Goal: Task Accomplishment & Management: Complete application form

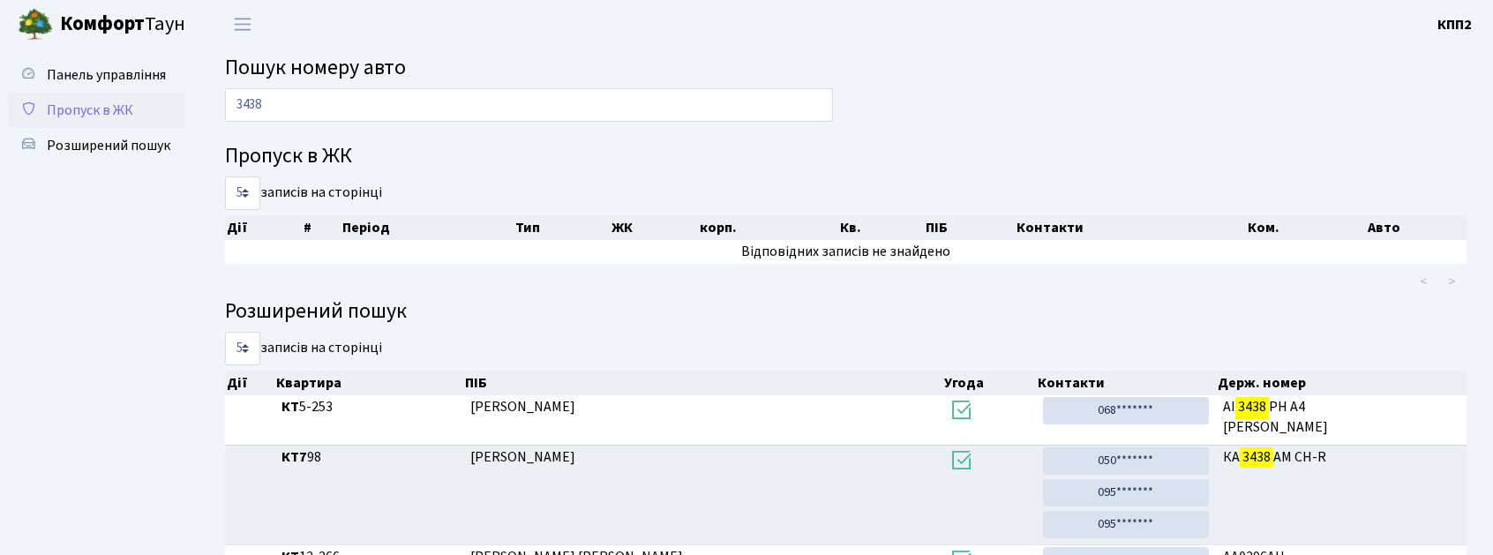
type input "3438"
click at [95, 101] on span "Пропуск в ЖК" at bounding box center [90, 110] width 86 height 19
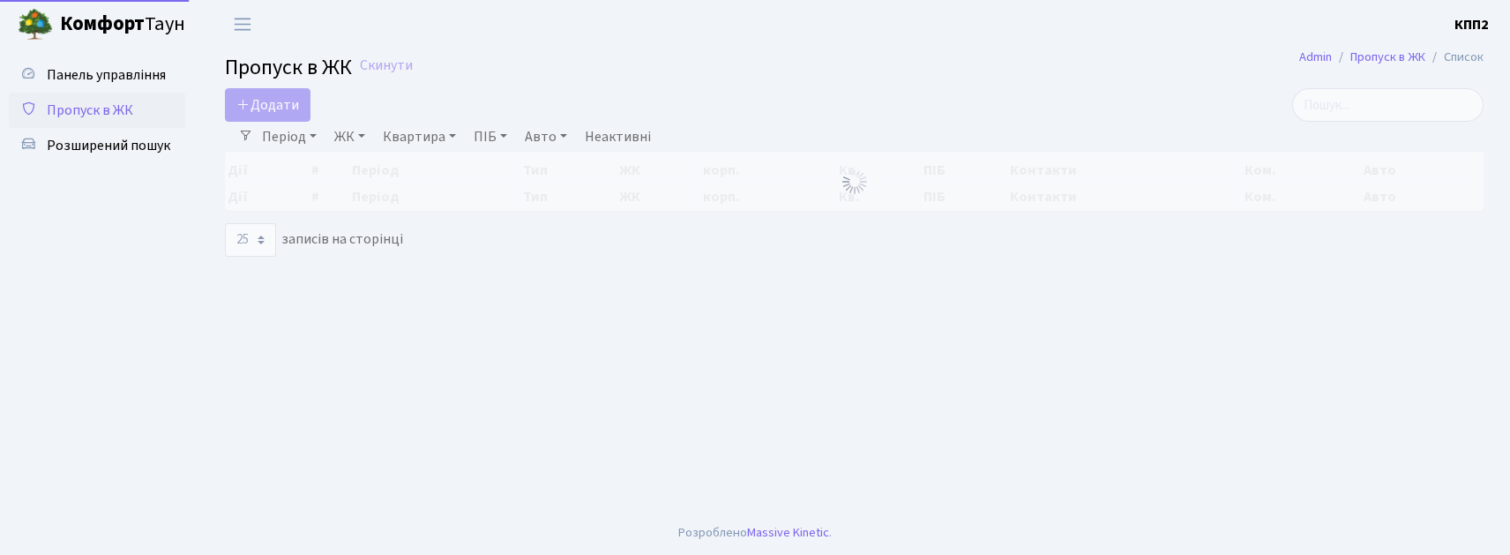
select select "25"
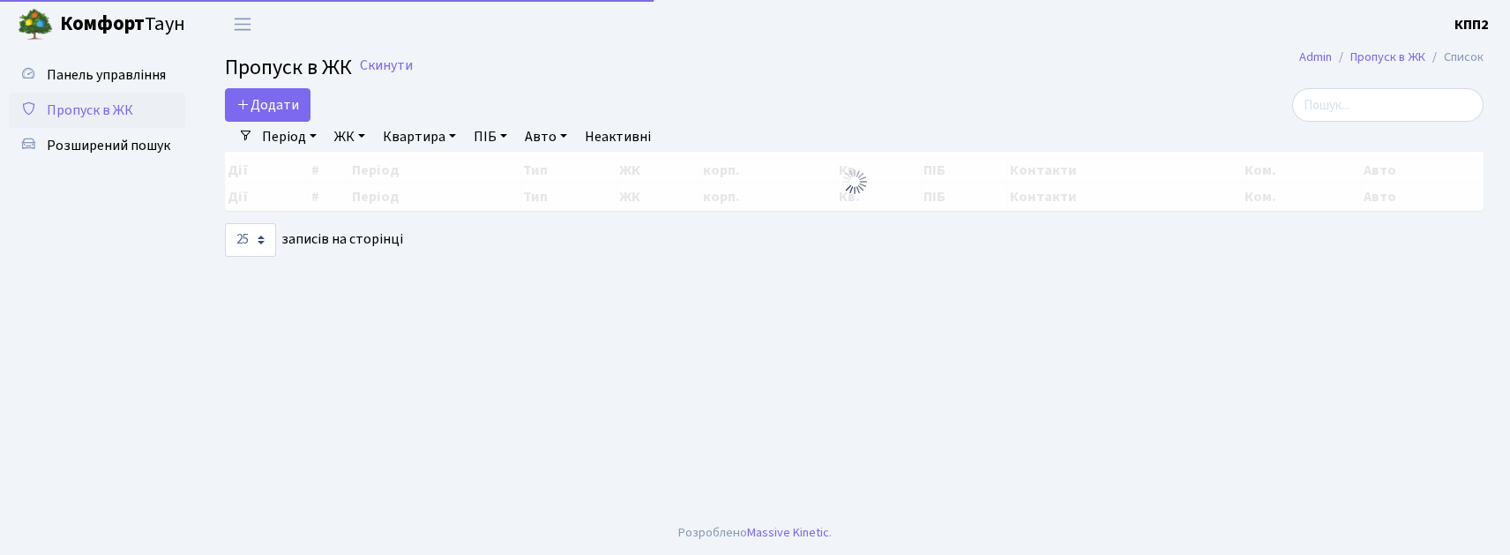
click at [273, 127] on link "Період" at bounding box center [289, 137] width 69 height 30
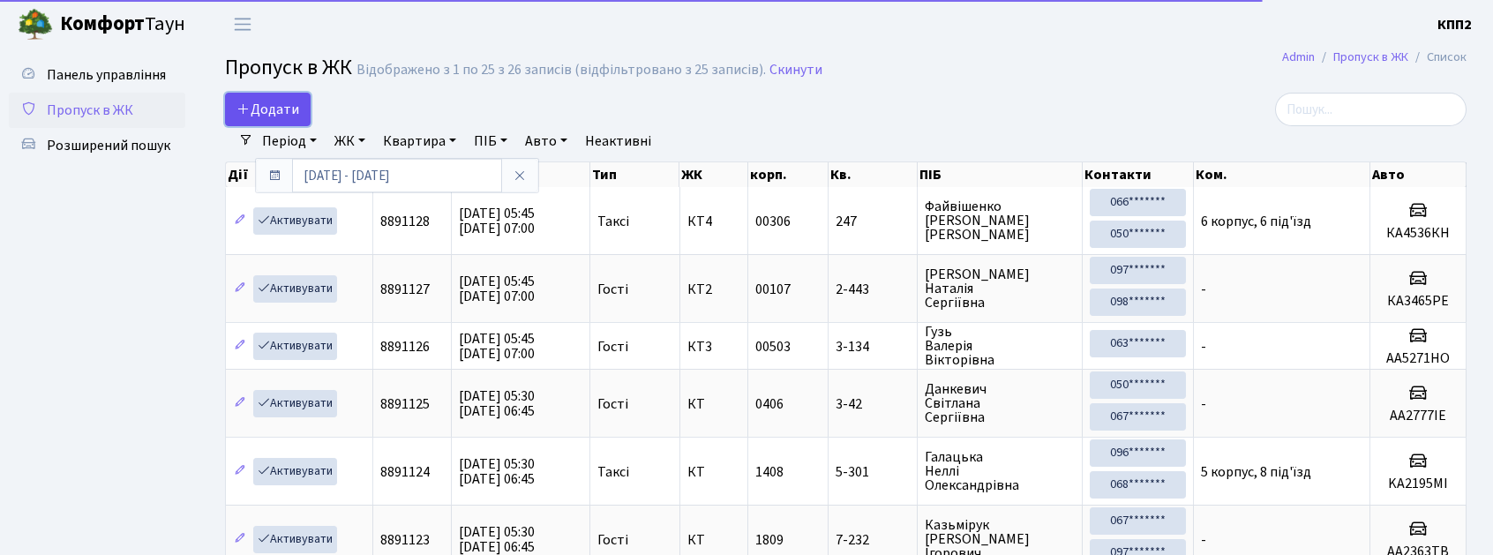
click at [273, 116] on span "Додати" at bounding box center [267, 109] width 63 height 19
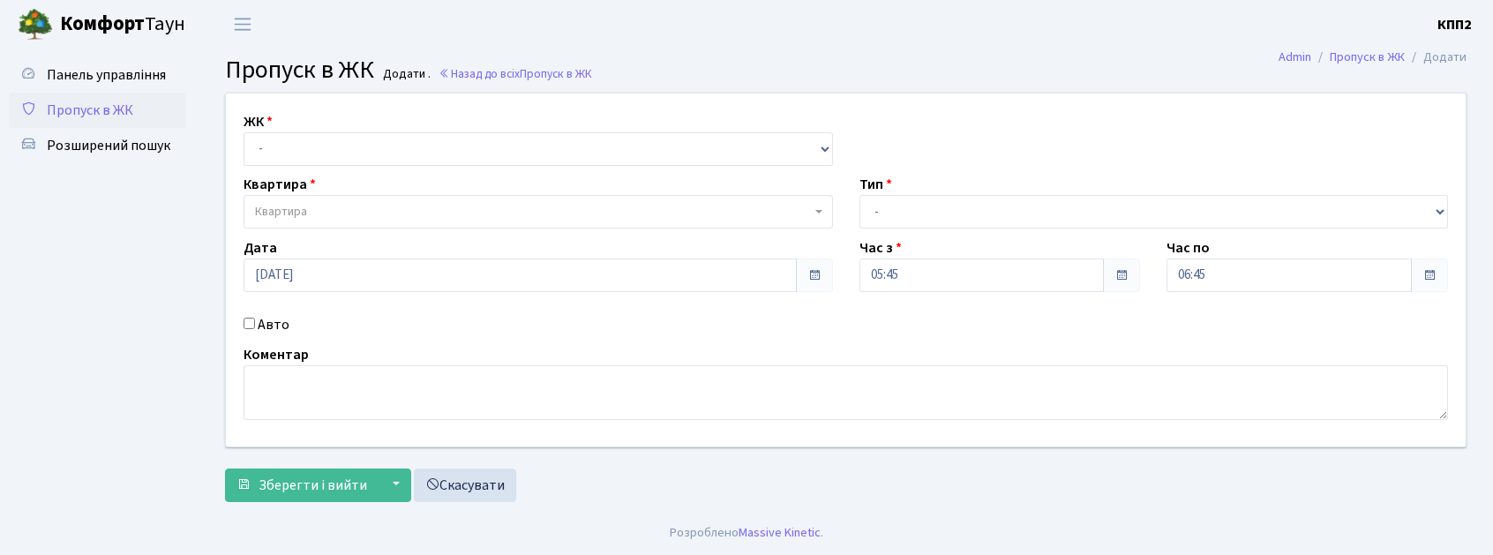
click at [273, 116] on div "ЖК - КТ, вул. Регенераторна, 4 КТ2, просп. [STREET_ADDRESS] [STREET_ADDRESS] [P…" at bounding box center [538, 138] width 616 height 55
click at [343, 194] on div "ЖК - КТ, вул. Регенераторна, 4 КТ2, просп. [STREET_ADDRESS] [STREET_ADDRESS] [P…" at bounding box center [846, 270] width 1266 height 353
select select "271"
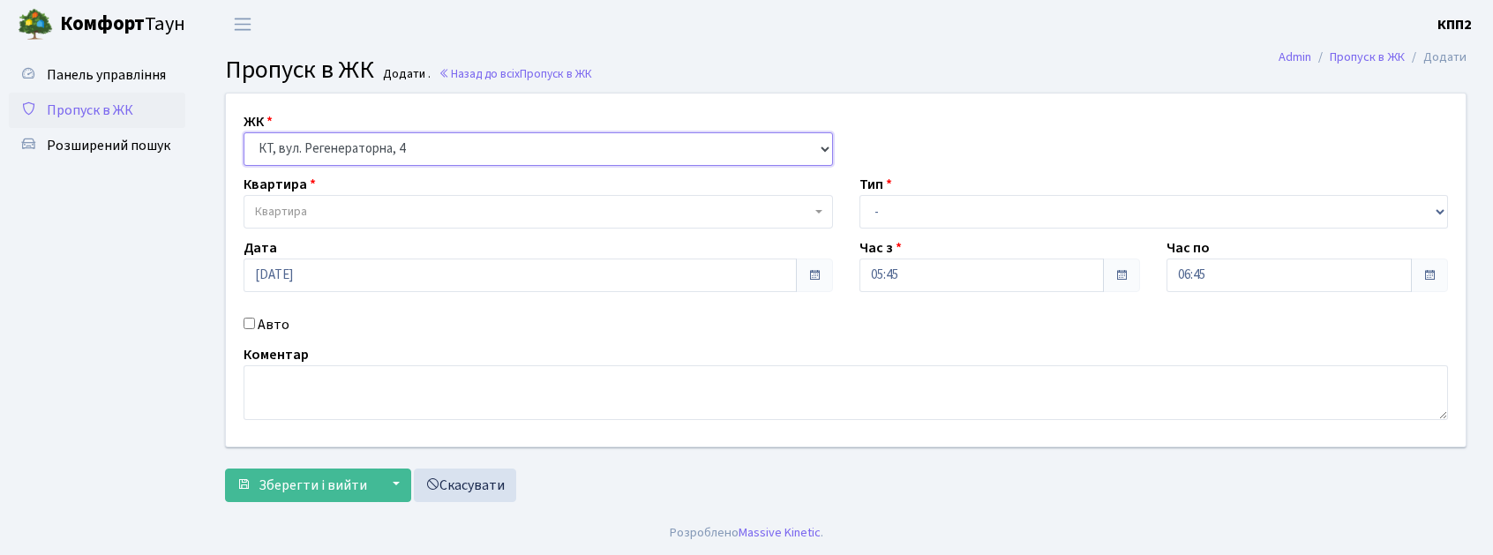
click at [243, 132] on select "- КТ, вул. Регенераторна, 4 КТ2, просп. Соборності, 17 КТ3, вул. Березнева, 16 …" at bounding box center [537, 149] width 589 height 34
select select
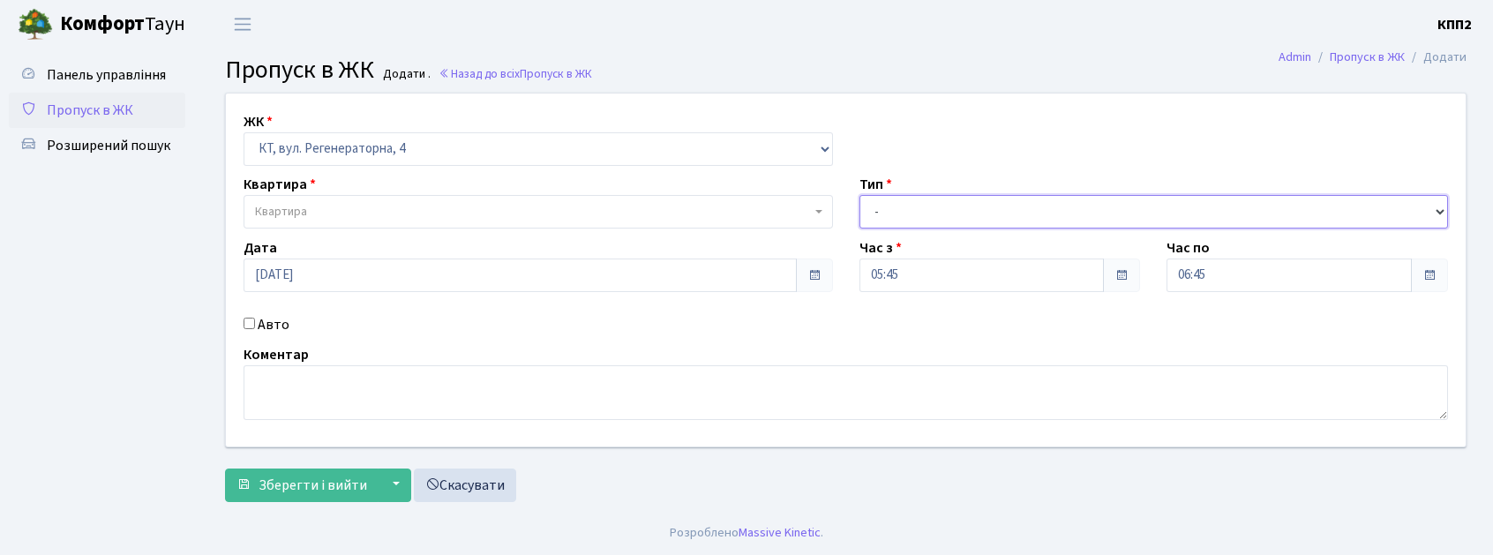
drag, startPoint x: 988, startPoint y: 227, endPoint x: 925, endPoint y: 354, distance: 142.0
click at [925, 354] on div "ЖК - КТ, вул. Регенераторна, 4 КТ2, просп. Соборності, 17 КТ3, вул. Березнева, …" at bounding box center [846, 270] width 1266 height 353
select select "2"
click at [859, 195] on select "- Доставка Таксі Гості Сервіс" at bounding box center [1153, 212] width 589 height 34
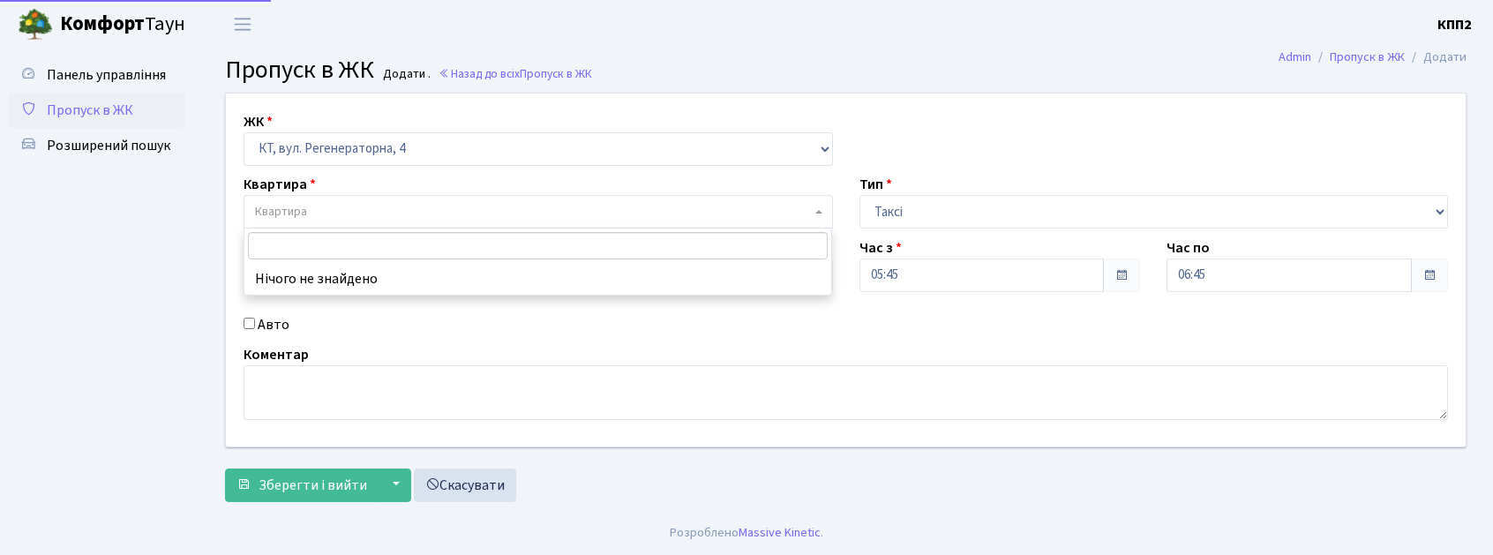
click at [318, 215] on span "Квартира" at bounding box center [533, 212] width 556 height 18
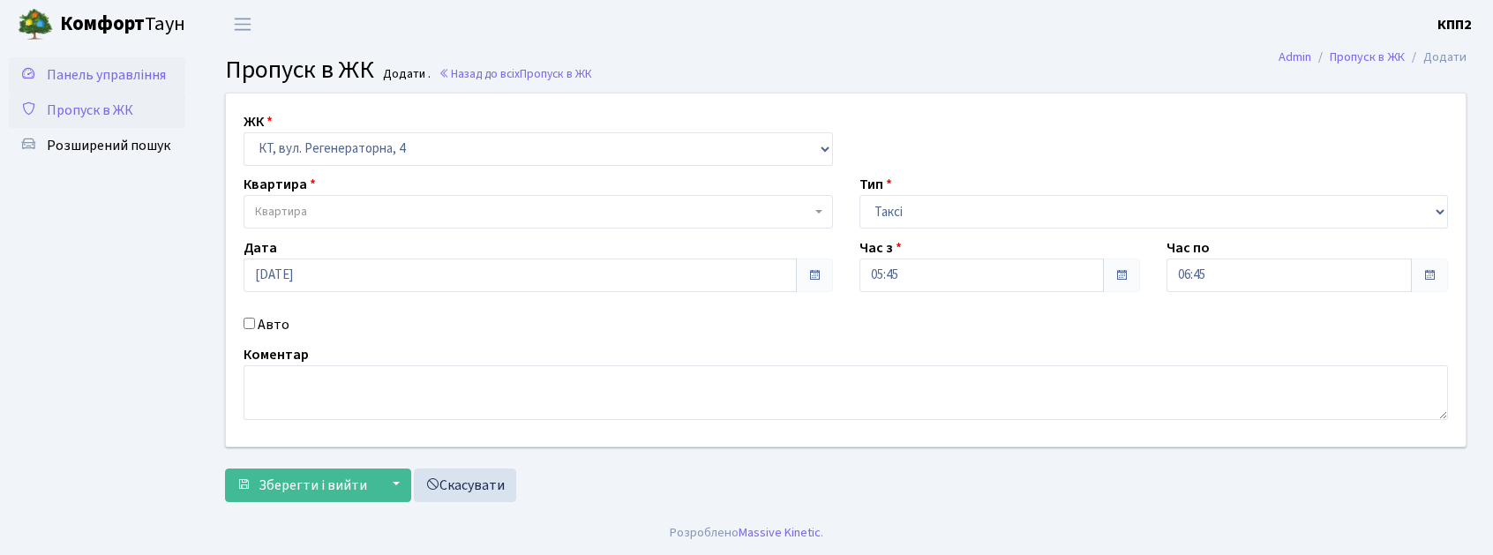
click at [138, 69] on span "Панель управління" at bounding box center [106, 74] width 119 height 19
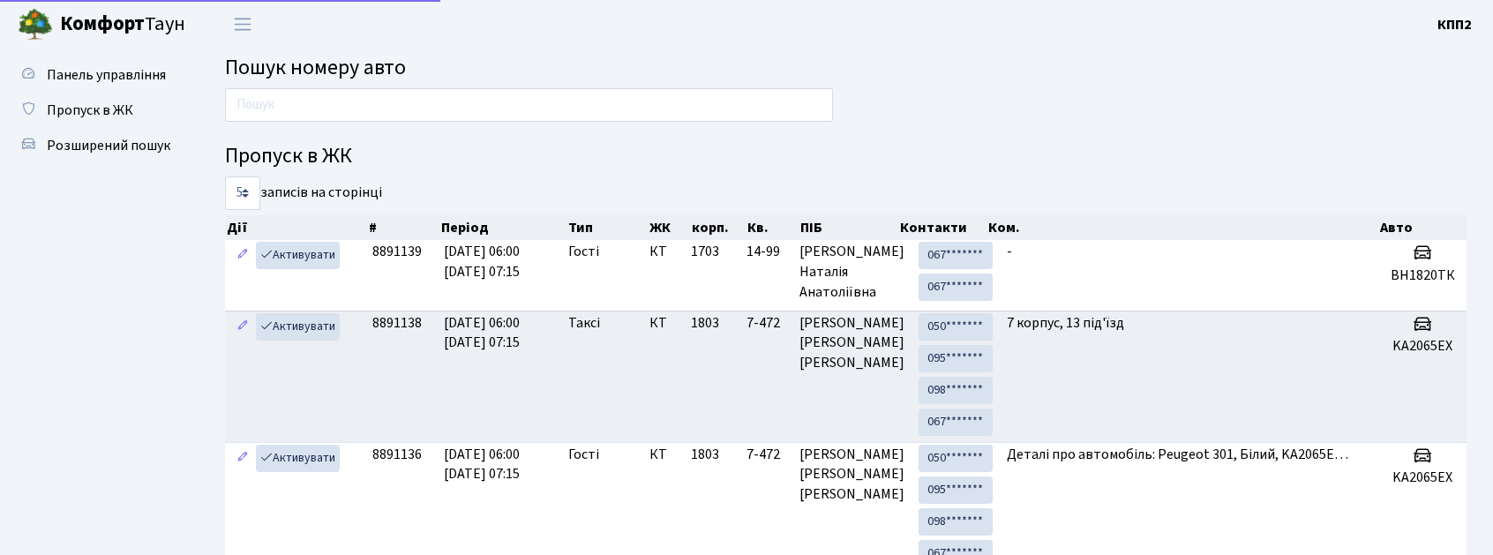
click at [543, 153] on h4 "Пропуск в ЖК" at bounding box center [845, 157] width 1241 height 26
click at [540, 106] on input "text" at bounding box center [529, 105] width 608 height 34
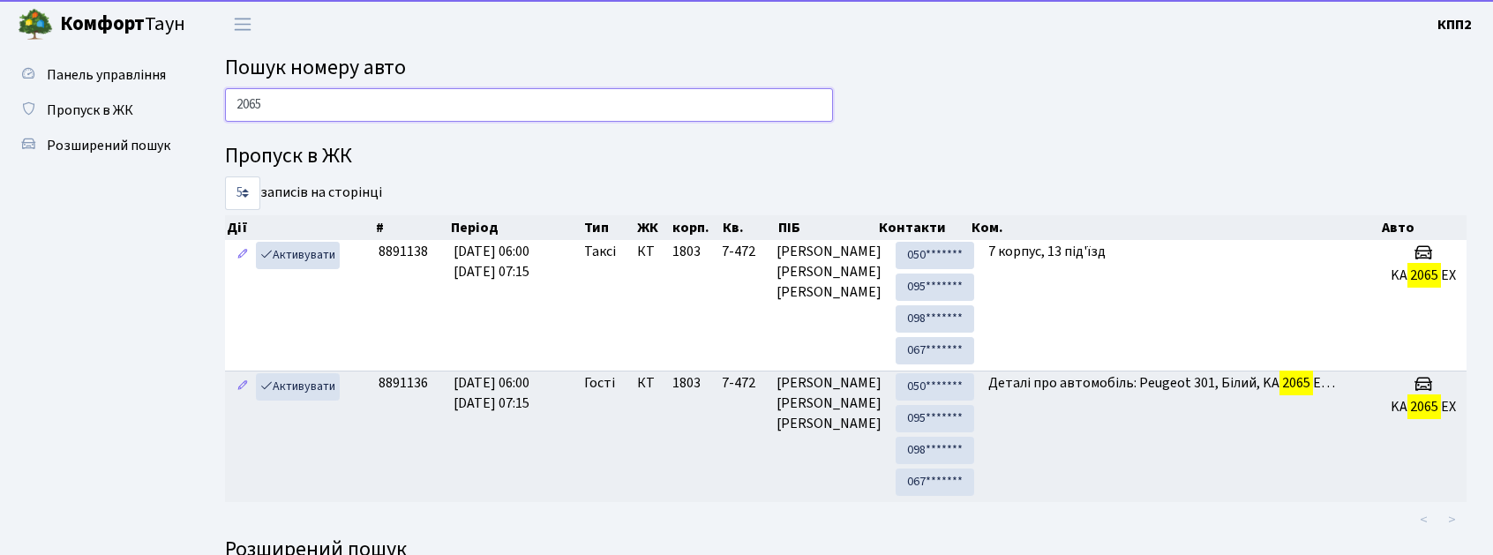
type input "2065"
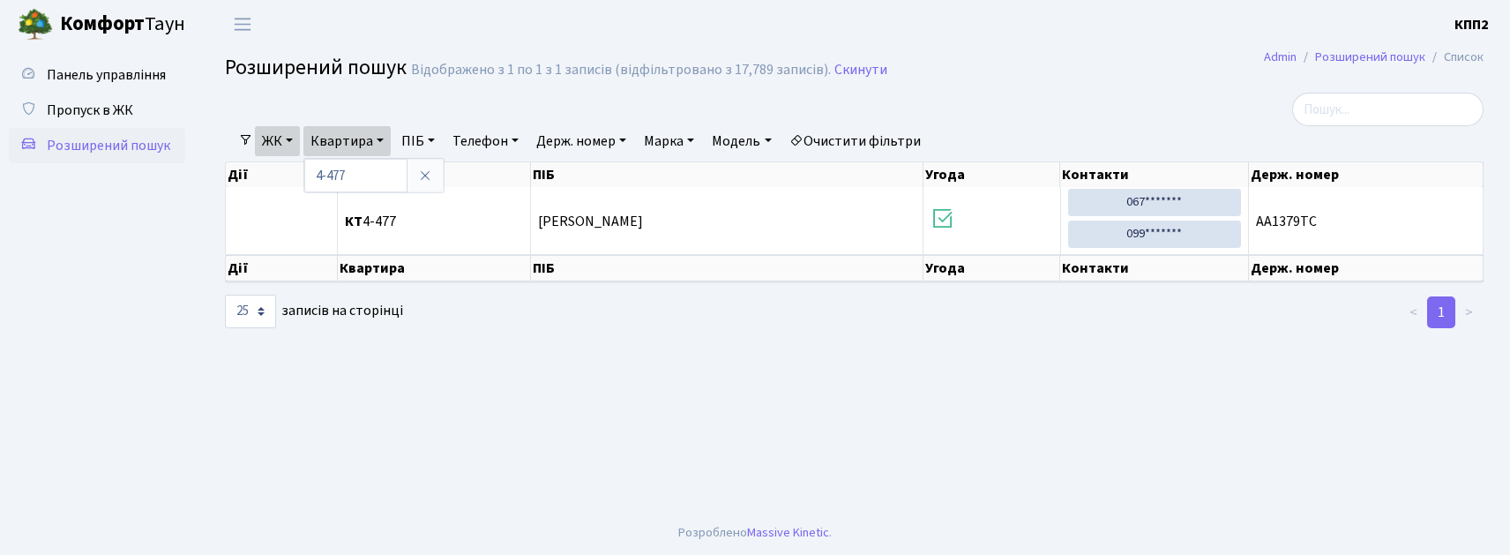
select select "25"
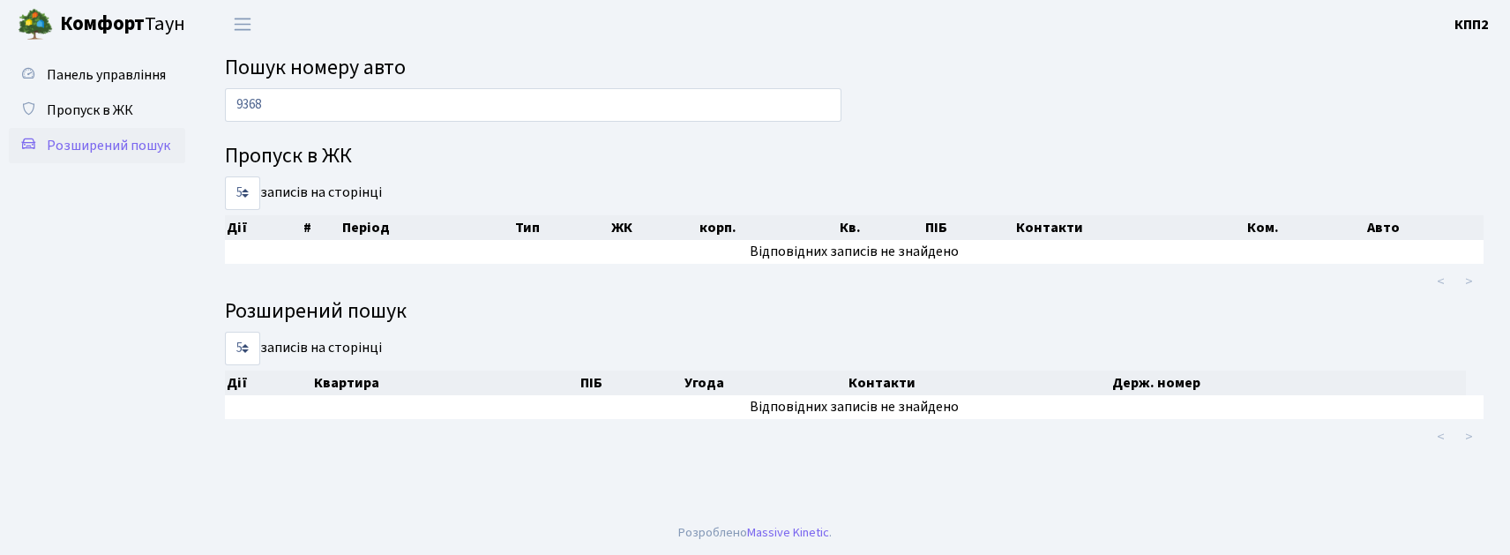
click at [128, 128] on link "Розширений пошук" at bounding box center [97, 145] width 176 height 35
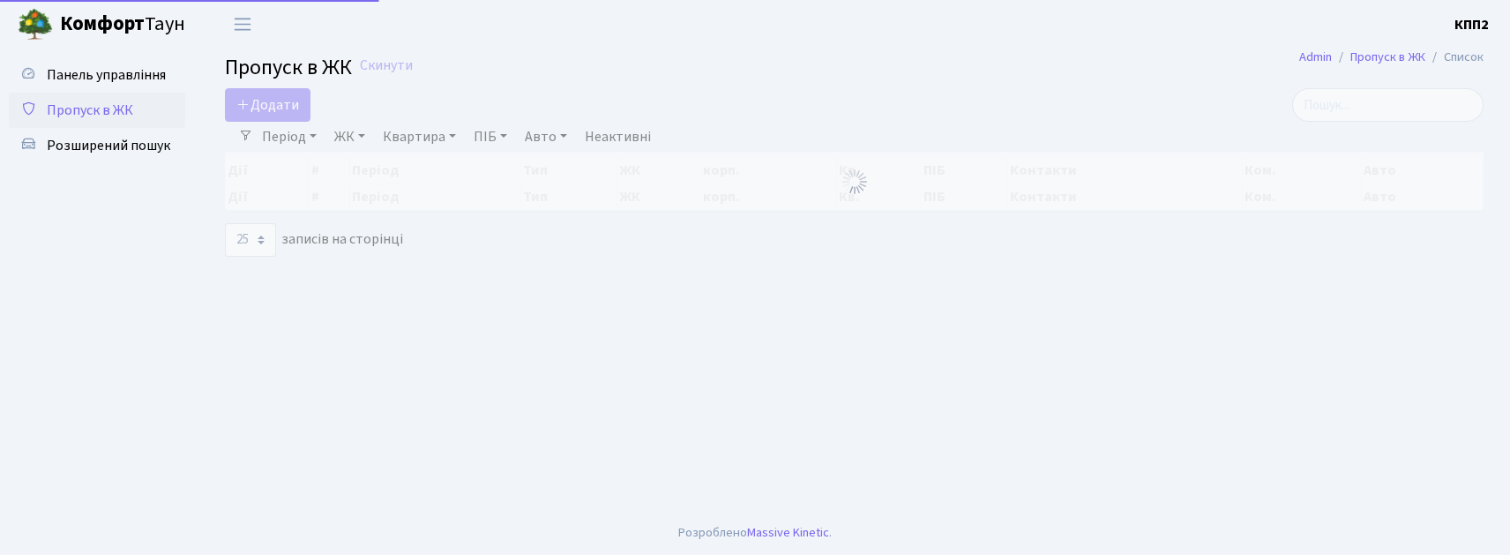
select select "25"
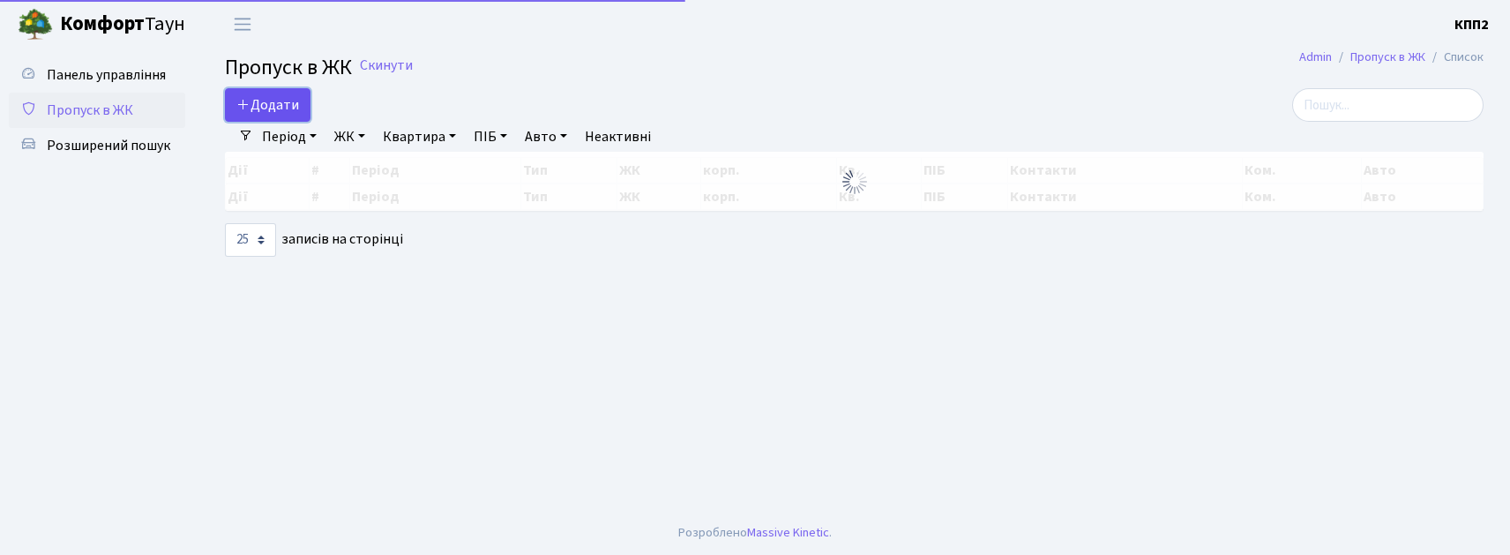
click at [252, 89] on main "Admin Пропуск в ЖК Список Пропуск в ЖК Скинути Додати Фільтри Період [DATE] - […" at bounding box center [854, 280] width 1312 height 462
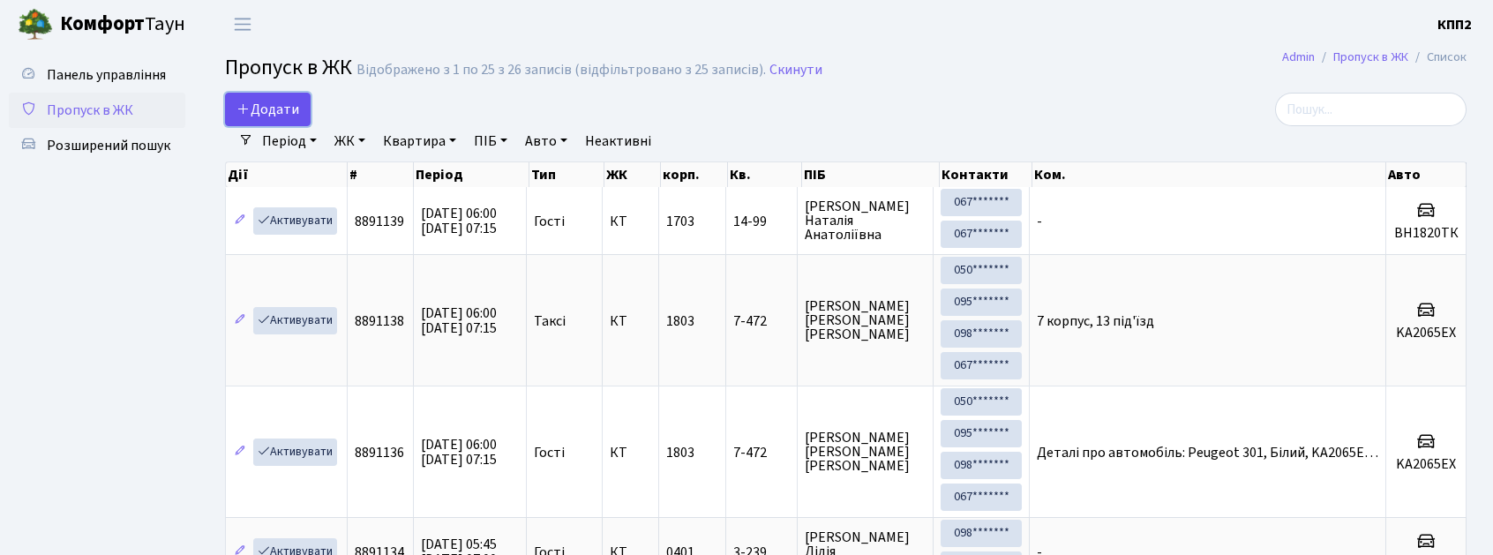
click at [282, 111] on span "Додати" at bounding box center [267, 109] width 63 height 19
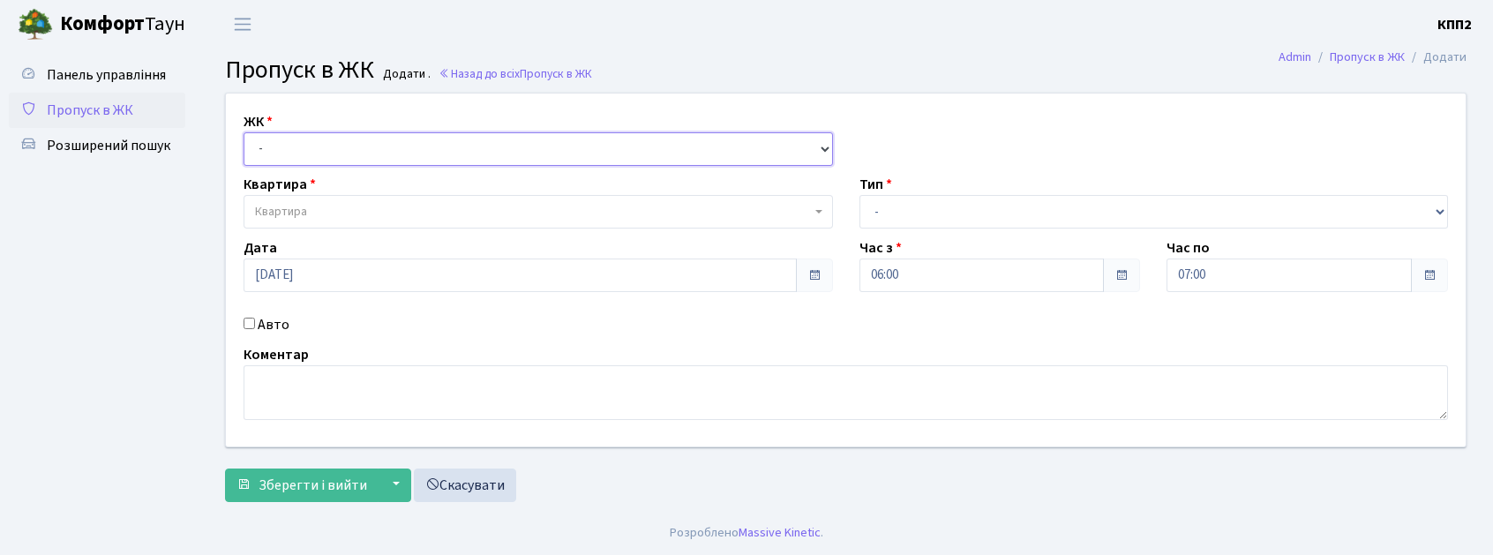
drag, startPoint x: 0, startPoint y: 0, endPoint x: 349, endPoint y: 155, distance: 382.3
click at [350, 153] on select "- КТ, вул. Регенераторна, 4 КТ2, просп. Соборності, 17 КТ3, вул. Березнева, 16 …" at bounding box center [537, 149] width 589 height 34
select select "271"
click at [243, 132] on select "- КТ, вул. Регенераторна, 4 КТ2, просп. Соборності, 17 КТ3, вул. Березнева, 16 …" at bounding box center [537, 149] width 589 height 34
select select
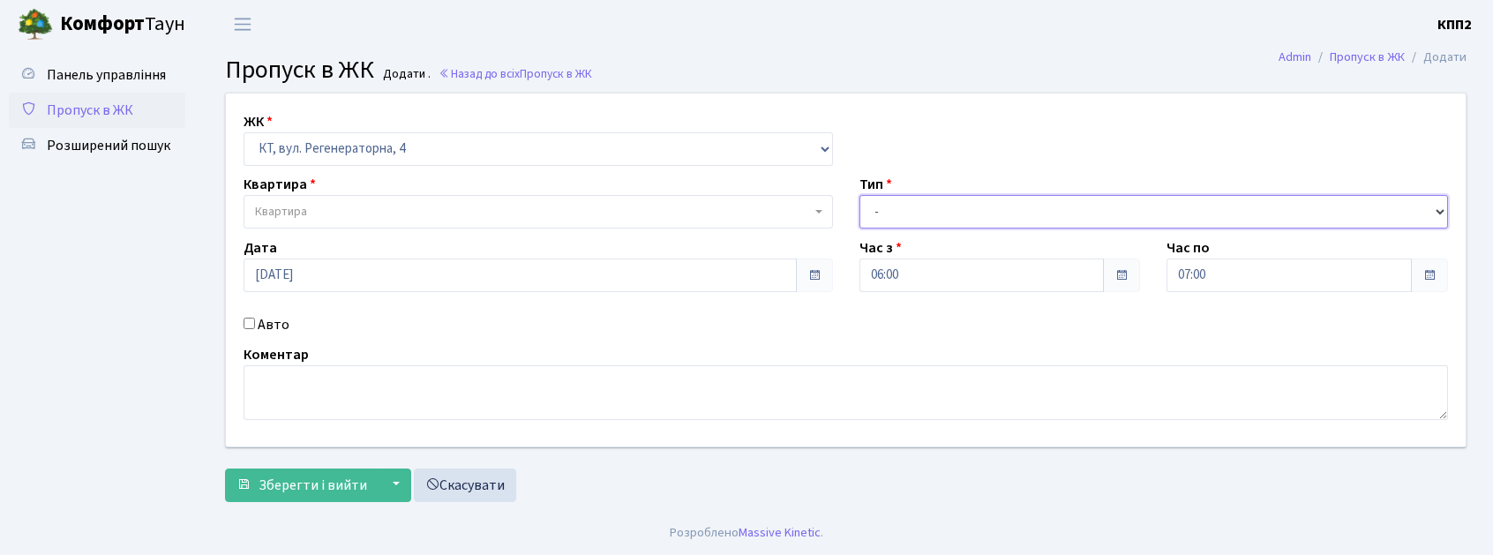
click at [996, 203] on select "- Доставка Таксі Гості Сервіс" at bounding box center [1153, 212] width 589 height 34
select select "2"
click at [859, 195] on select "- Доставка Таксі Гості Сервіс" at bounding box center [1153, 212] width 589 height 34
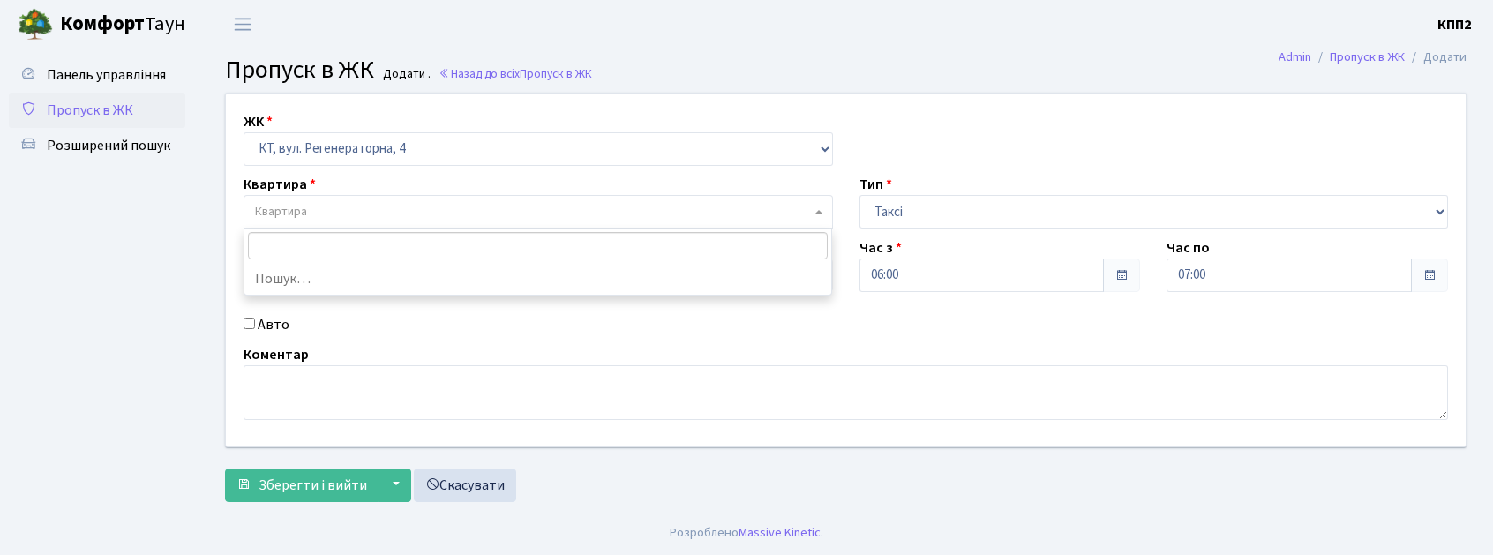
click at [346, 198] on span "Квартира" at bounding box center [537, 212] width 589 height 34
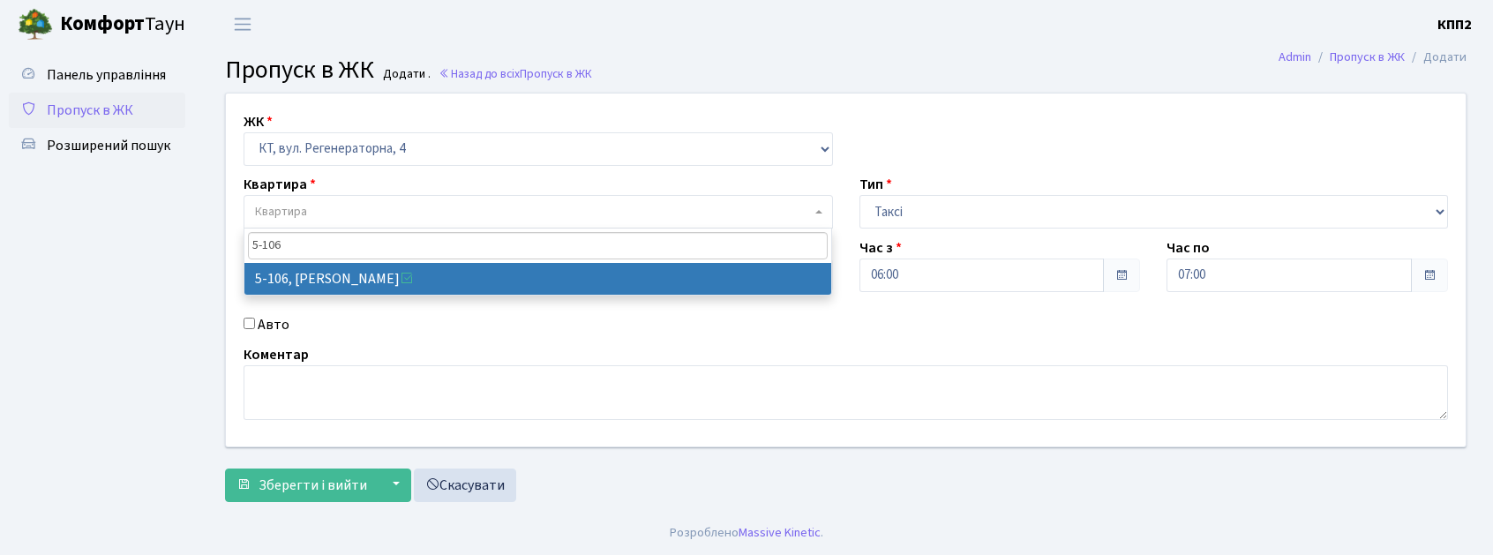
type input "5-106"
select select "2428"
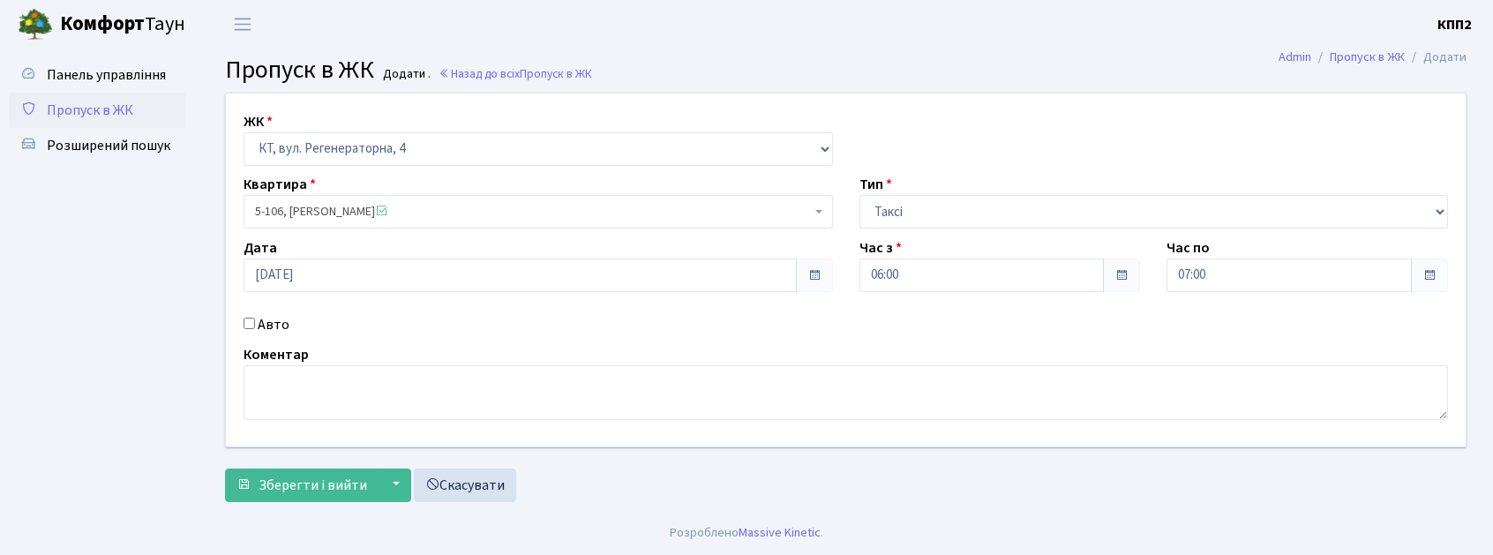
drag, startPoint x: 1031, startPoint y: 191, endPoint x: 988, endPoint y: 242, distance: 66.3
click at [1027, 206] on div "Тип - Доставка Таксі Гості Сервіс" at bounding box center [1154, 201] width 616 height 55
drag, startPoint x: 954, startPoint y: 229, endPoint x: 950, endPoint y: 199, distance: 30.2
click at [954, 219] on div "ЖК - КТ, вул. Регенераторна, 4 КТ2, просп. Соборності, 17 КТ3, вул. Березнева, …" at bounding box center [846, 270] width 1266 height 353
click at [943, 210] on select "- Доставка Таксі Гості Сервіс" at bounding box center [1153, 212] width 589 height 34
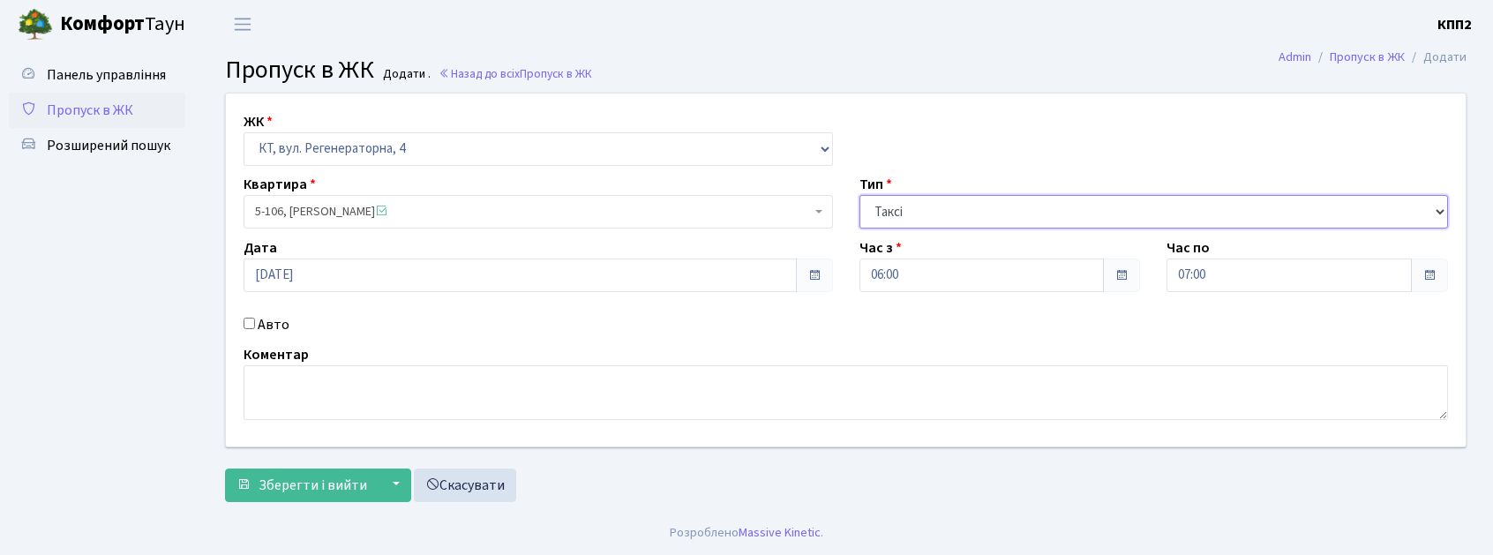
select select "3"
click at [859, 195] on select "- Доставка Таксі Гості Сервіс" at bounding box center [1153, 212] width 589 height 34
click at [254, 323] on input "Авто" at bounding box center [248, 323] width 11 height 11
checkbox input "true"
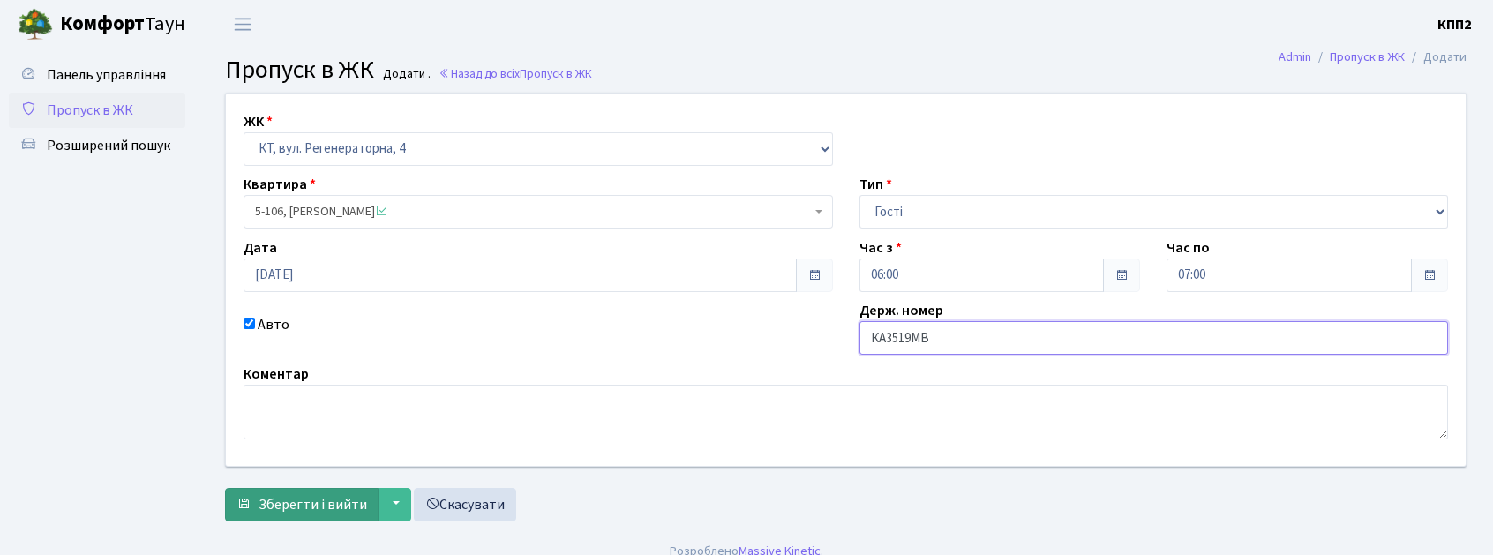
type input "КА3519МВ"
click at [275, 498] on span "Зберегти і вийти" at bounding box center [312, 504] width 109 height 19
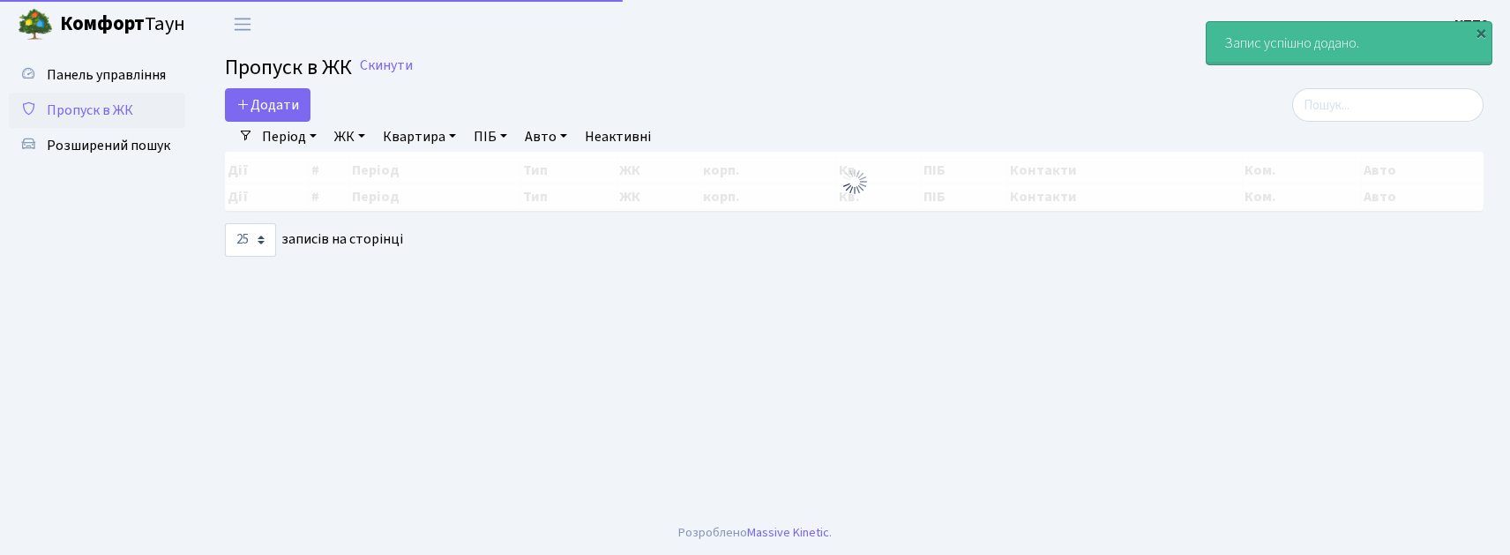
select select "25"
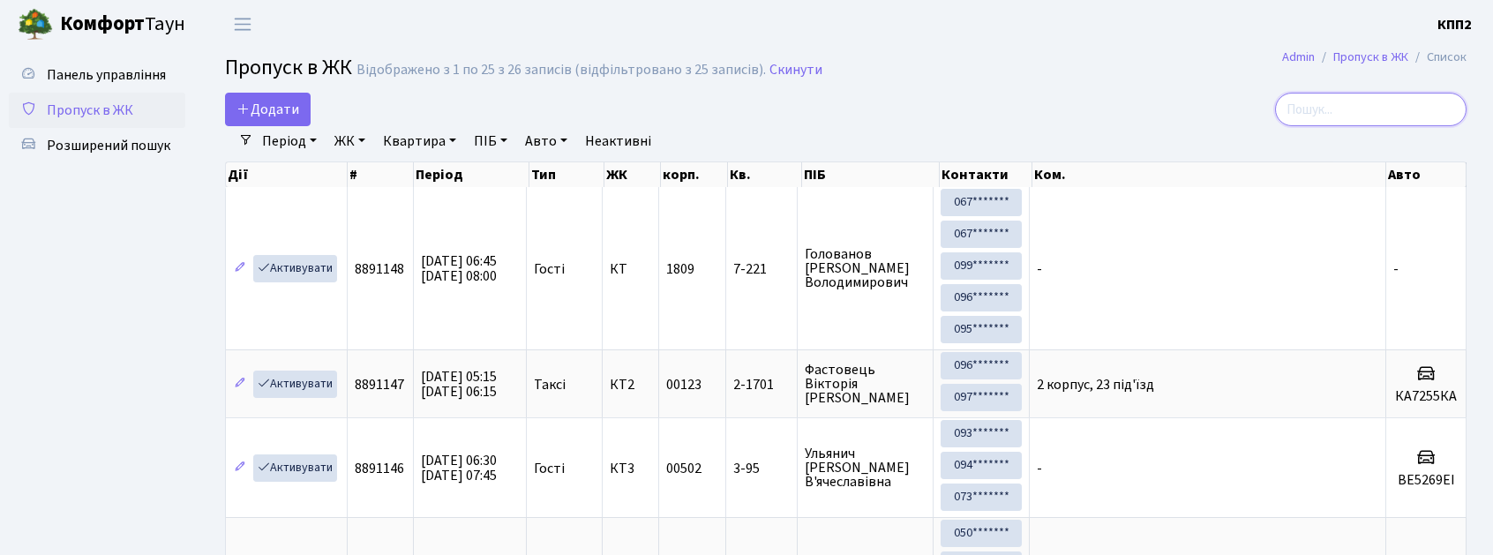
click at [1396, 121] on input "search" at bounding box center [1370, 110] width 191 height 34
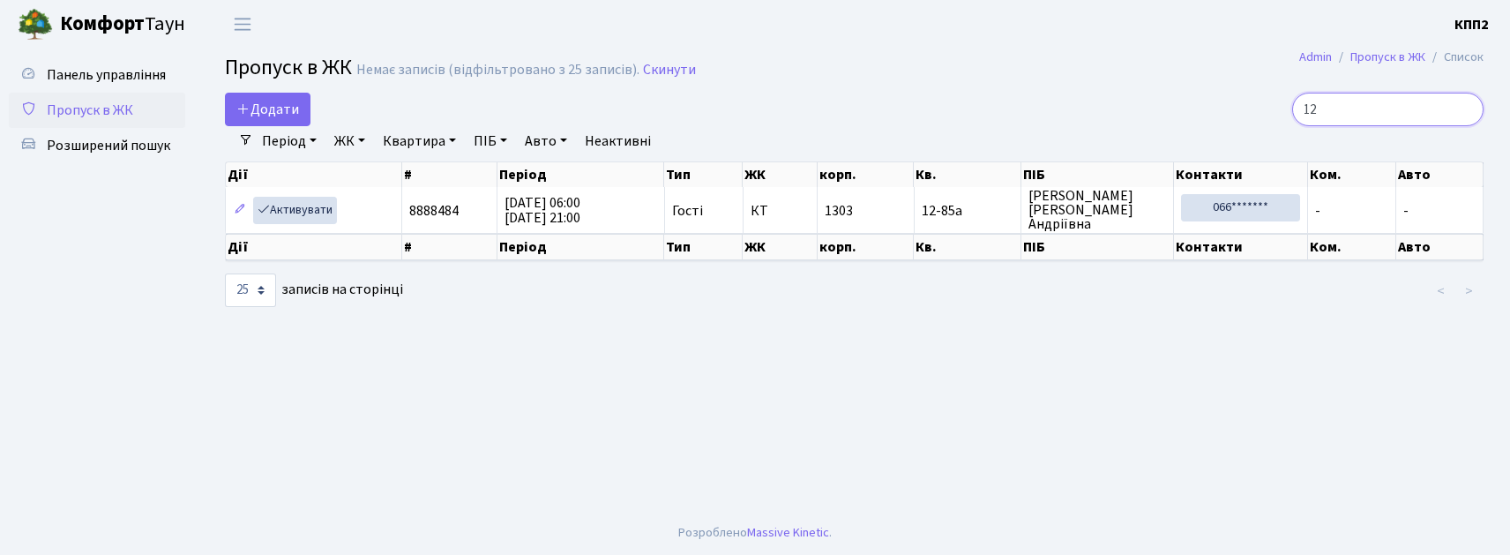
type input "1"
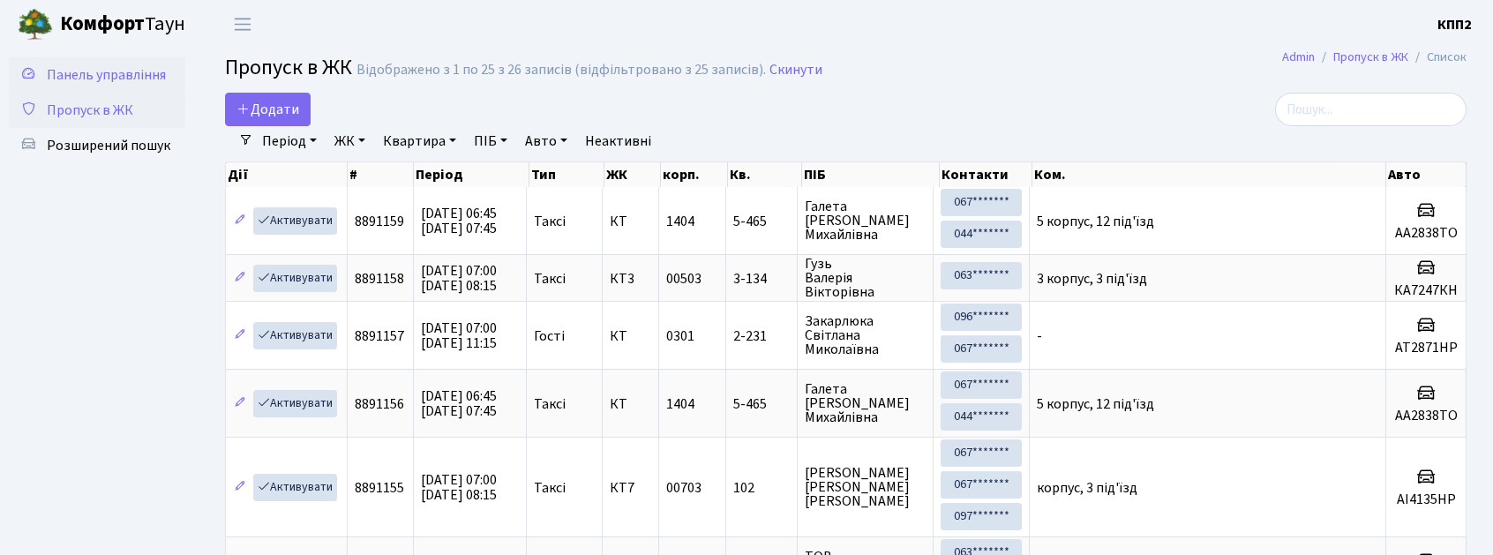
click at [67, 74] on span "Панель управління" at bounding box center [106, 74] width 119 height 19
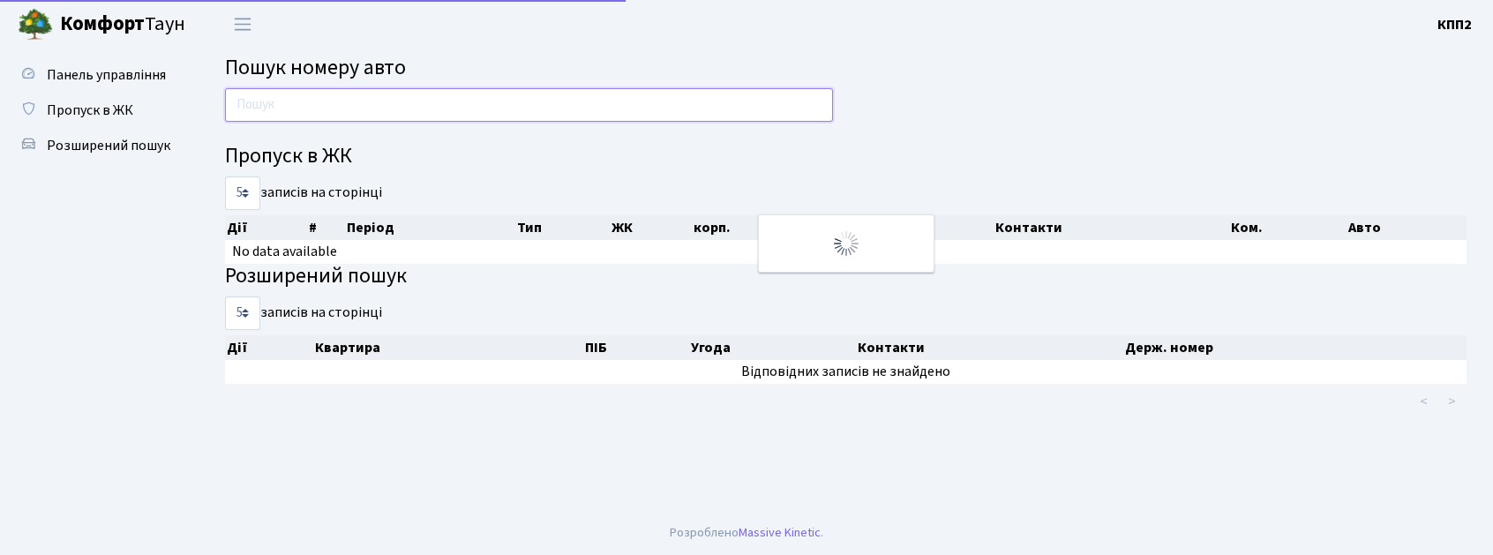
drag, startPoint x: 0, startPoint y: 0, endPoint x: 311, endPoint y: 101, distance: 327.3
click at [312, 101] on input "text" at bounding box center [529, 105] width 608 height 34
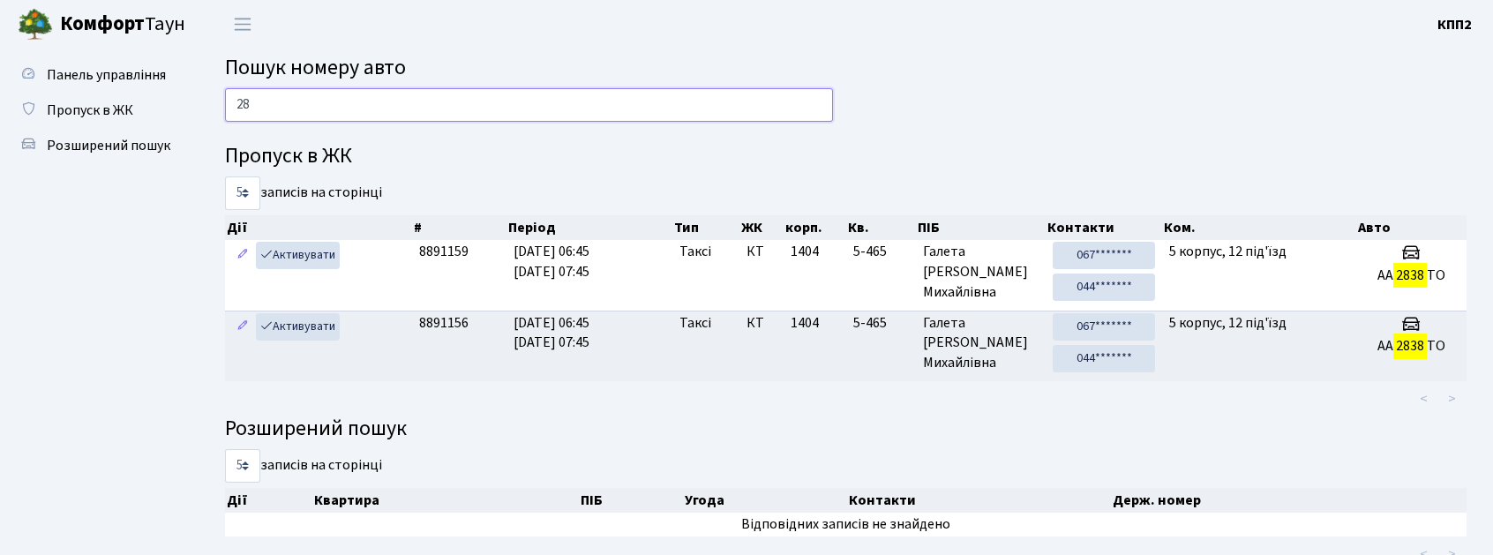
type input "2"
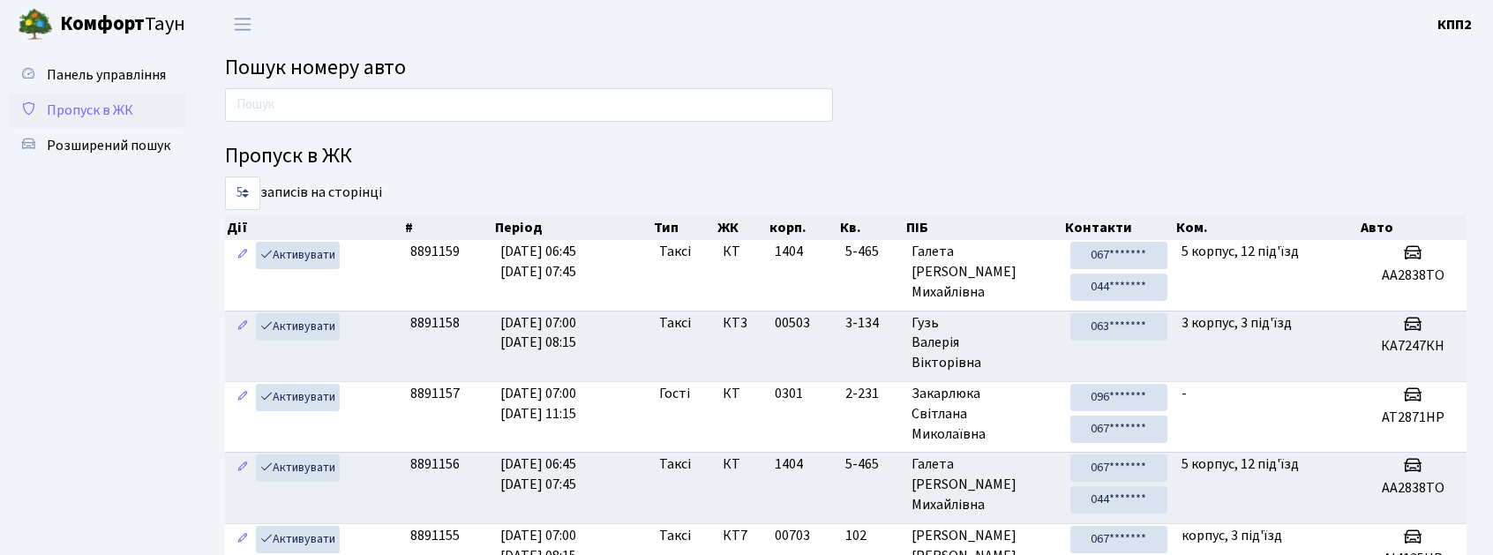
click at [76, 122] on link "Пропуск в ЖК" at bounding box center [97, 110] width 176 height 35
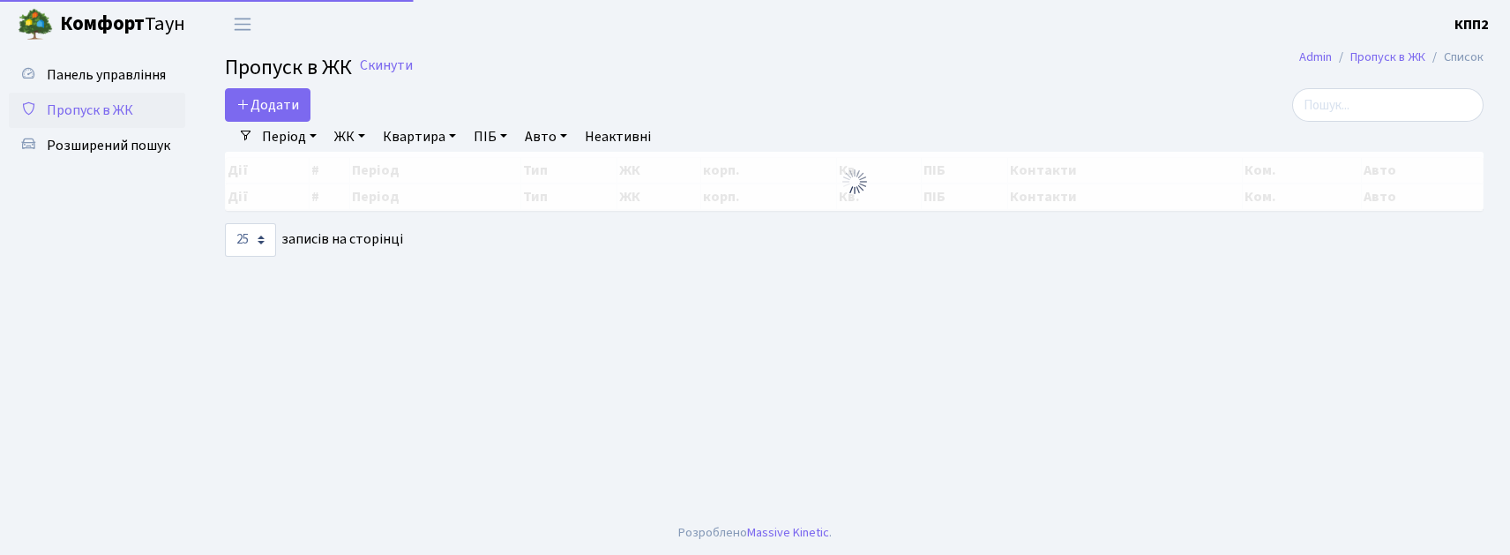
select select "25"
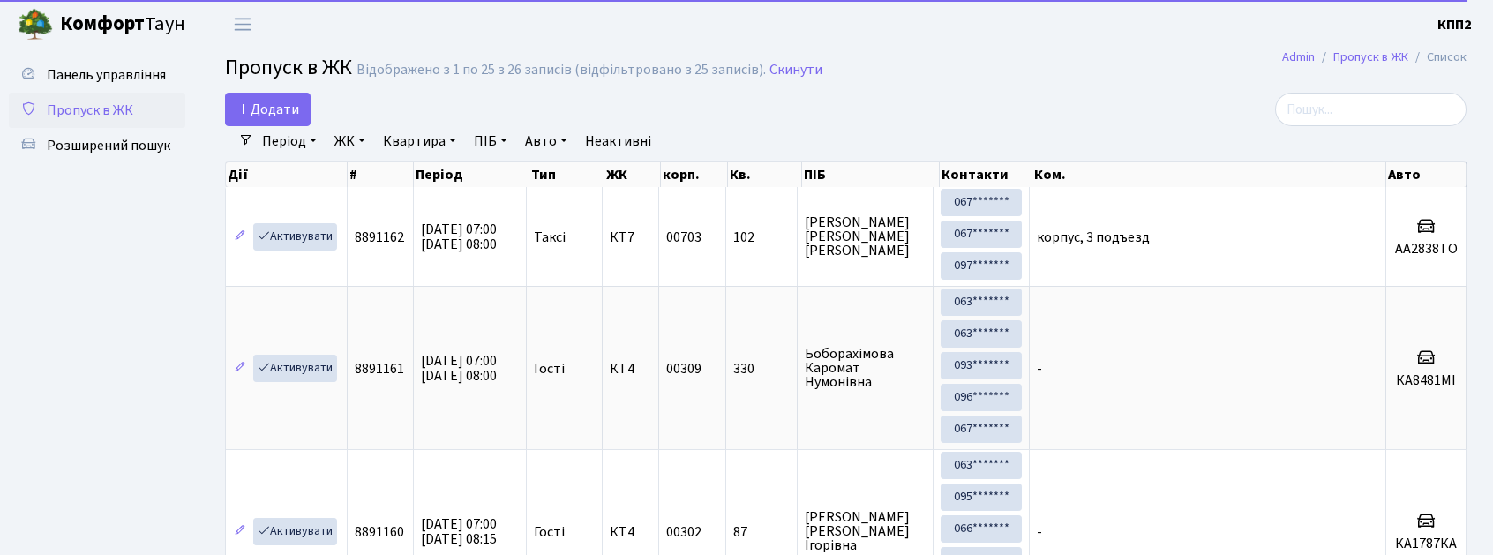
click at [1363, 108] on input "search" at bounding box center [1370, 110] width 191 height 34
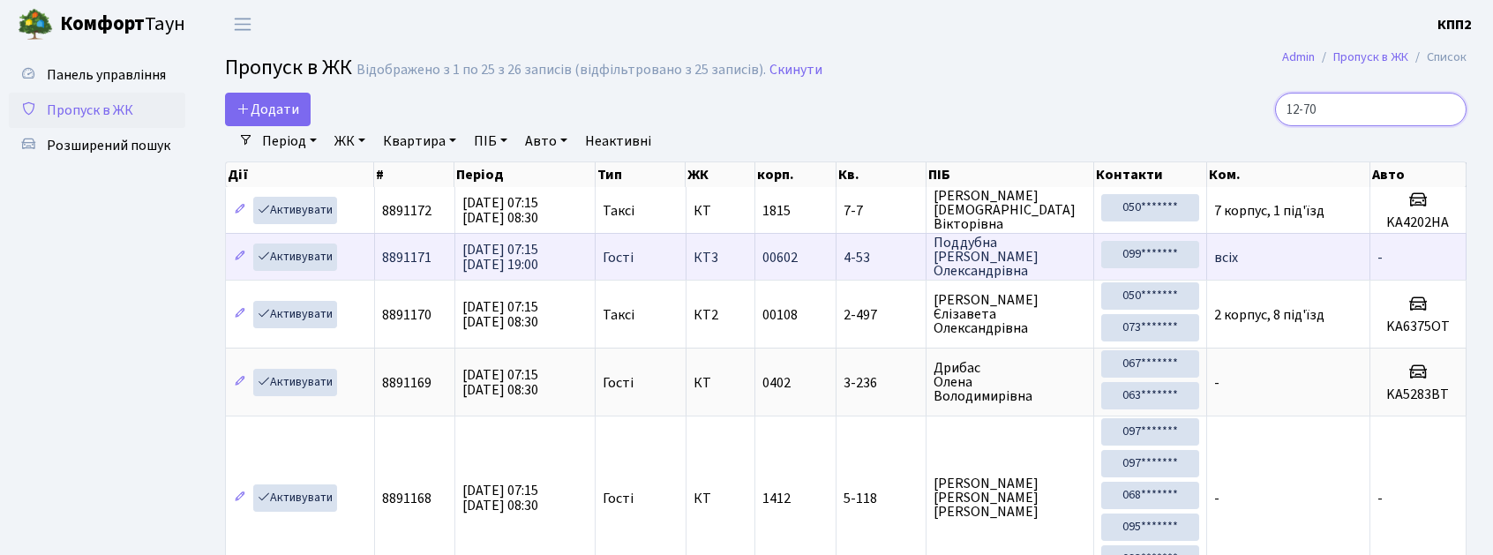
type input "12-70"
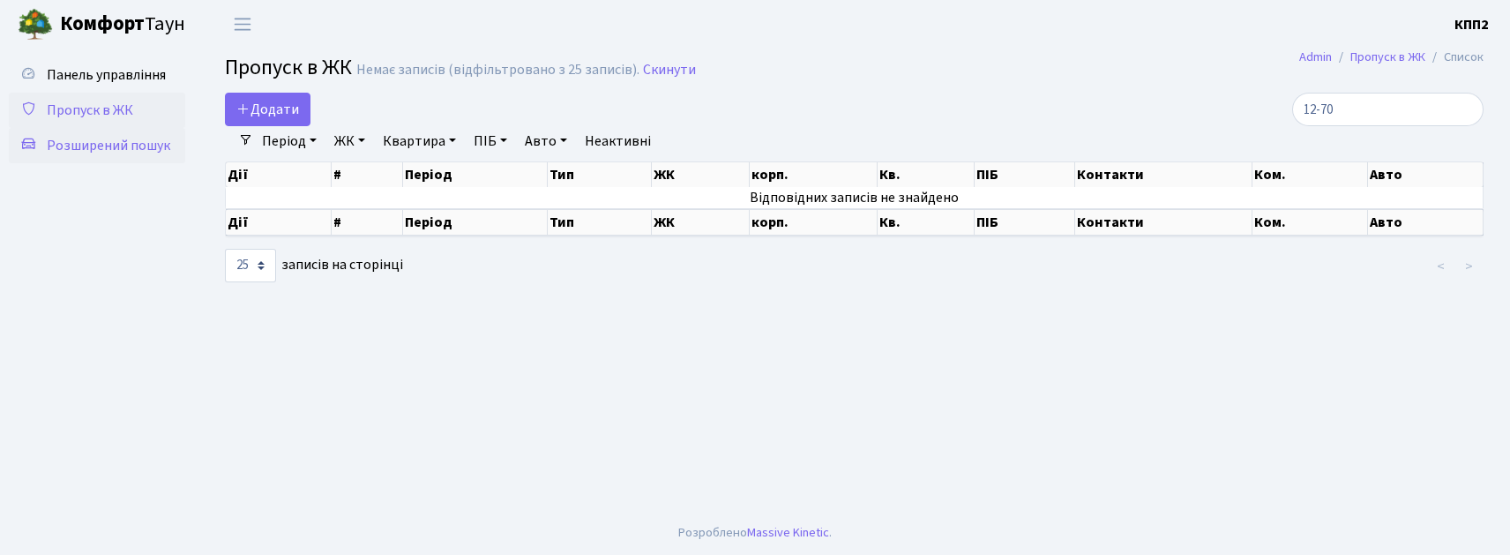
click at [101, 146] on span "Розширений пошук" at bounding box center [109, 145] width 124 height 19
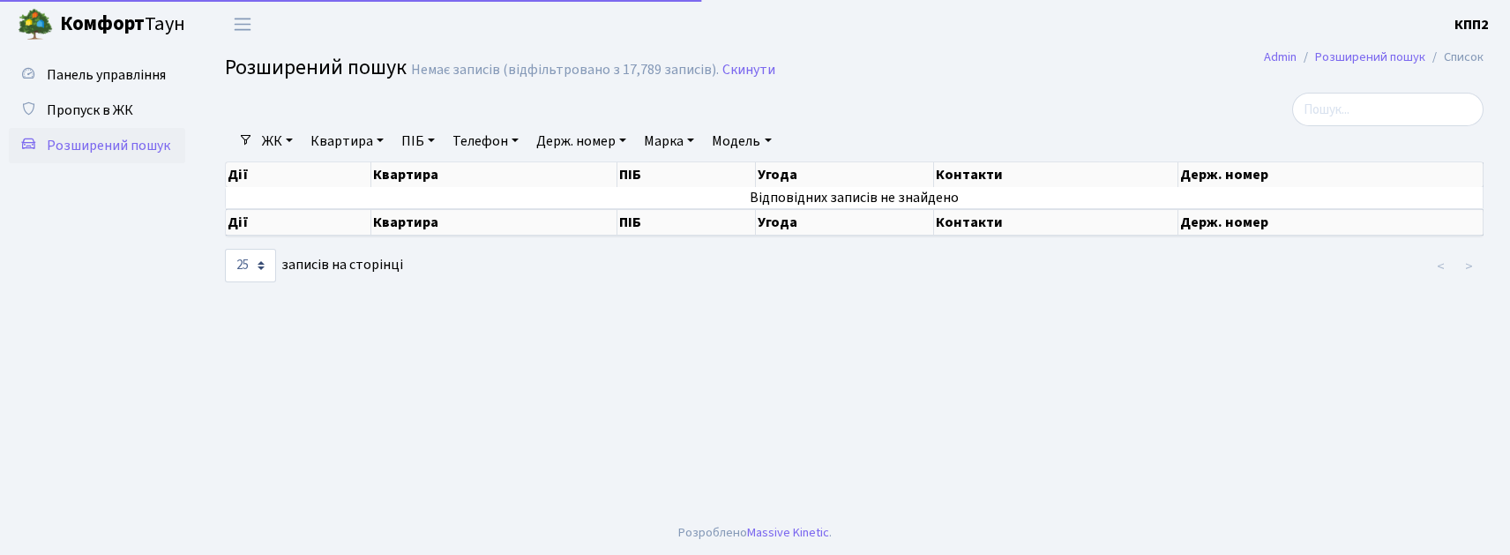
select select "25"
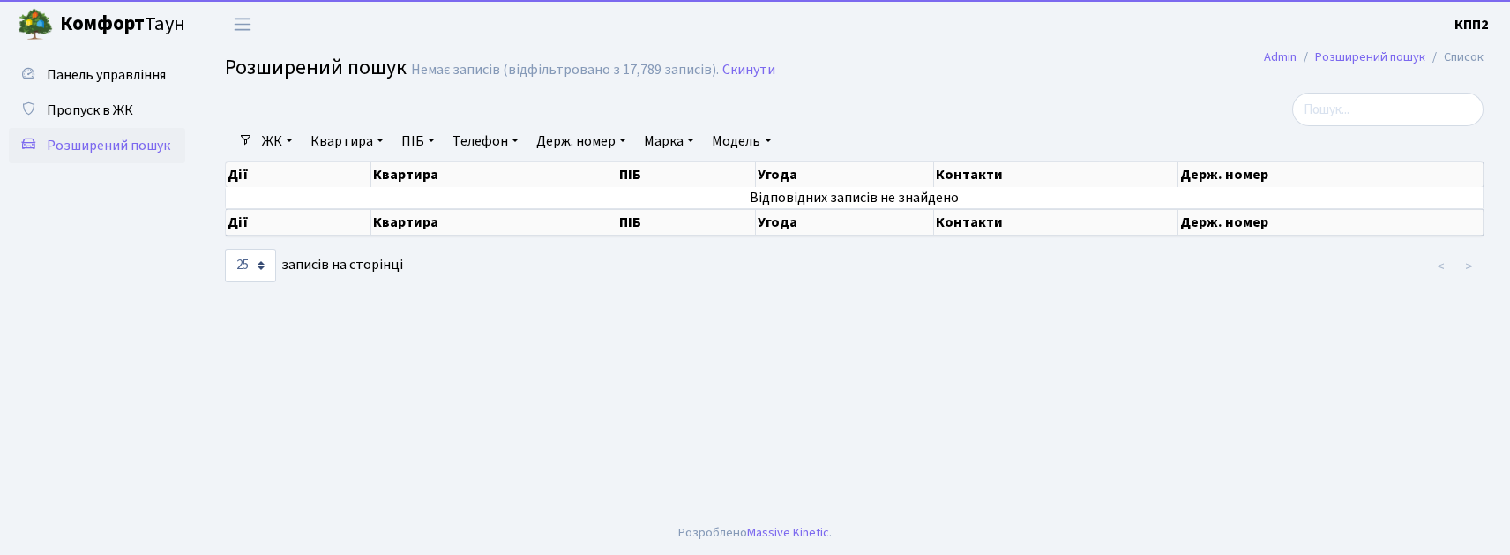
click at [266, 134] on link "ЖК" at bounding box center [277, 141] width 45 height 30
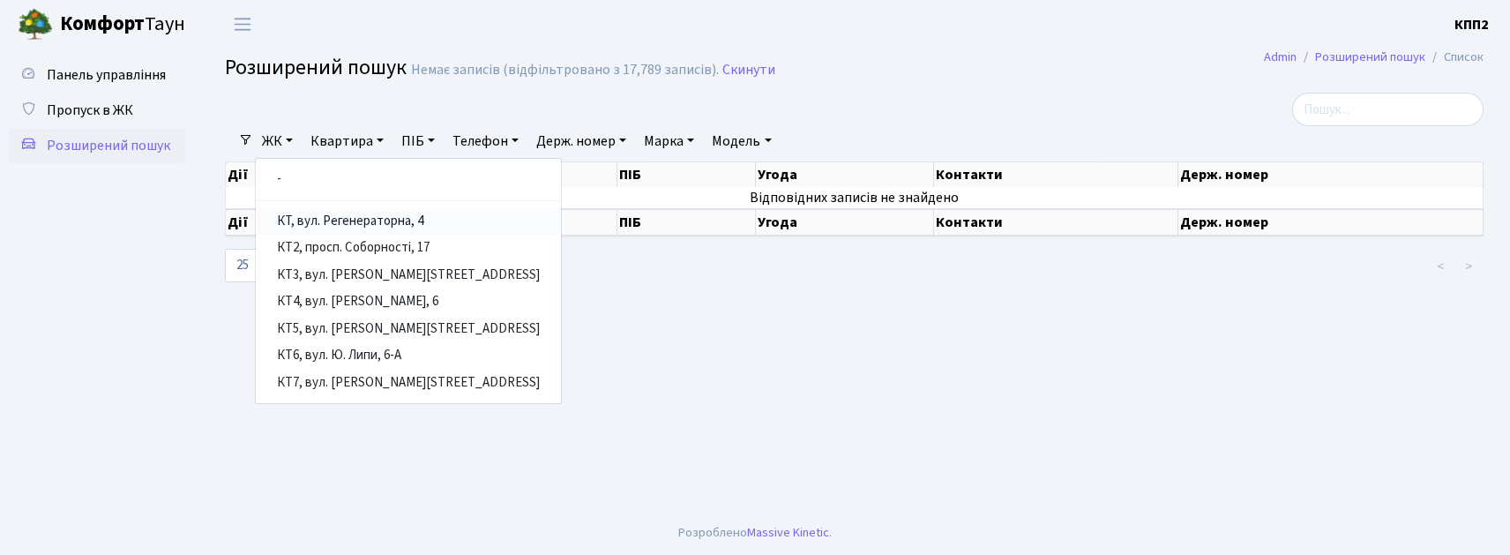
click at [314, 221] on link "КТ, вул. Регенераторна, 4" at bounding box center [408, 221] width 305 height 27
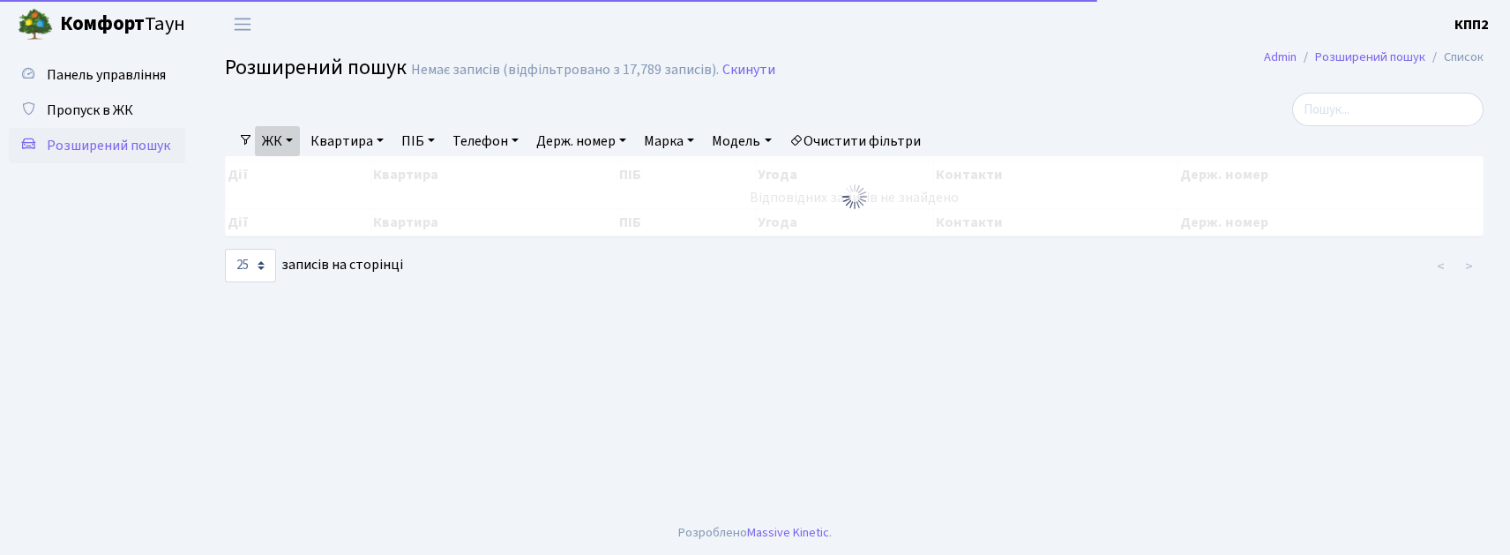
click at [335, 143] on link "Квартира" at bounding box center [346, 141] width 87 height 30
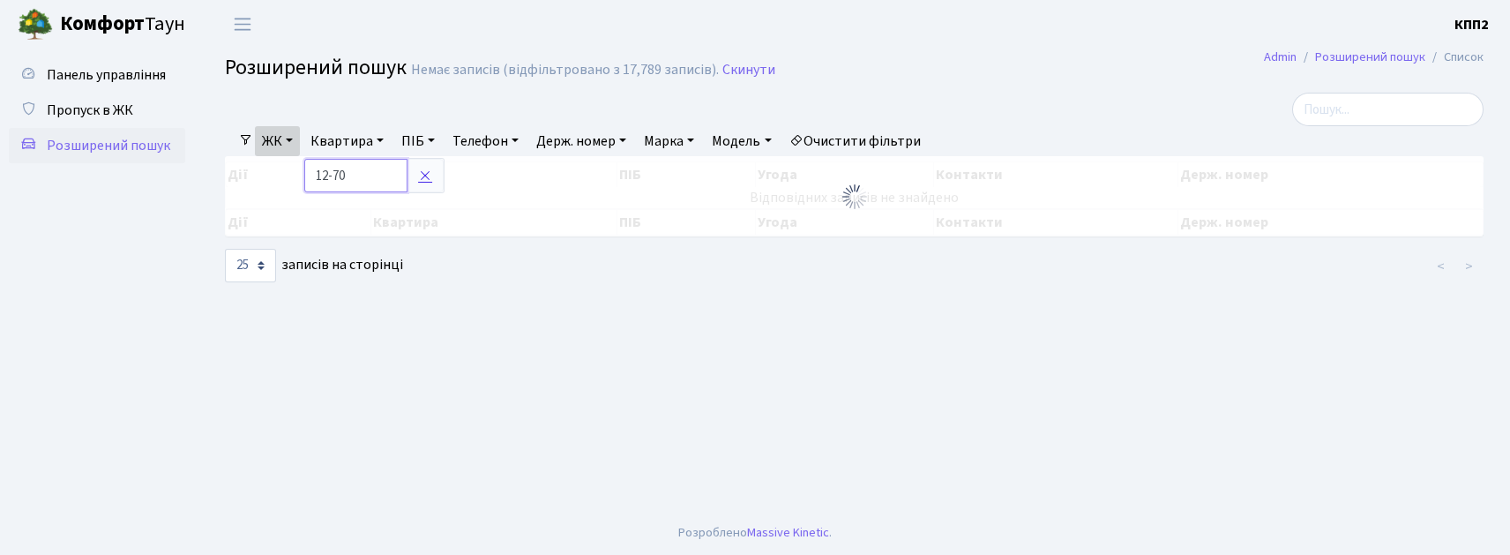
type input "12-70"
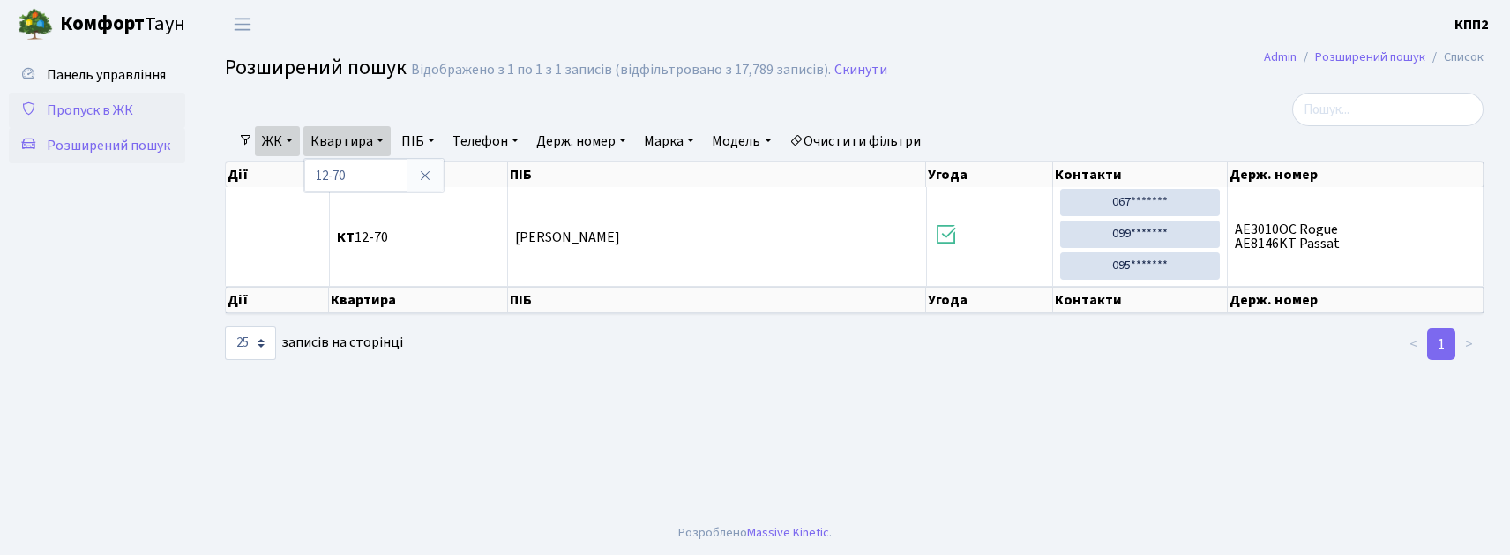
click at [114, 102] on span "Пропуск в ЖК" at bounding box center [90, 110] width 86 height 19
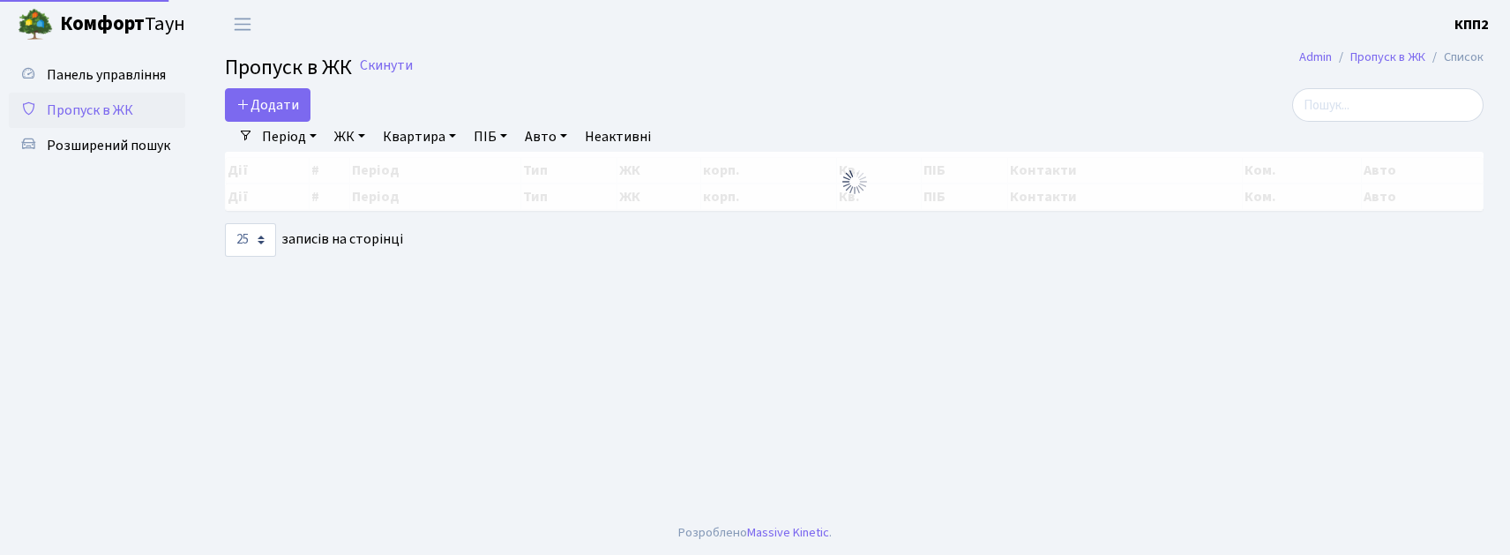
select select "25"
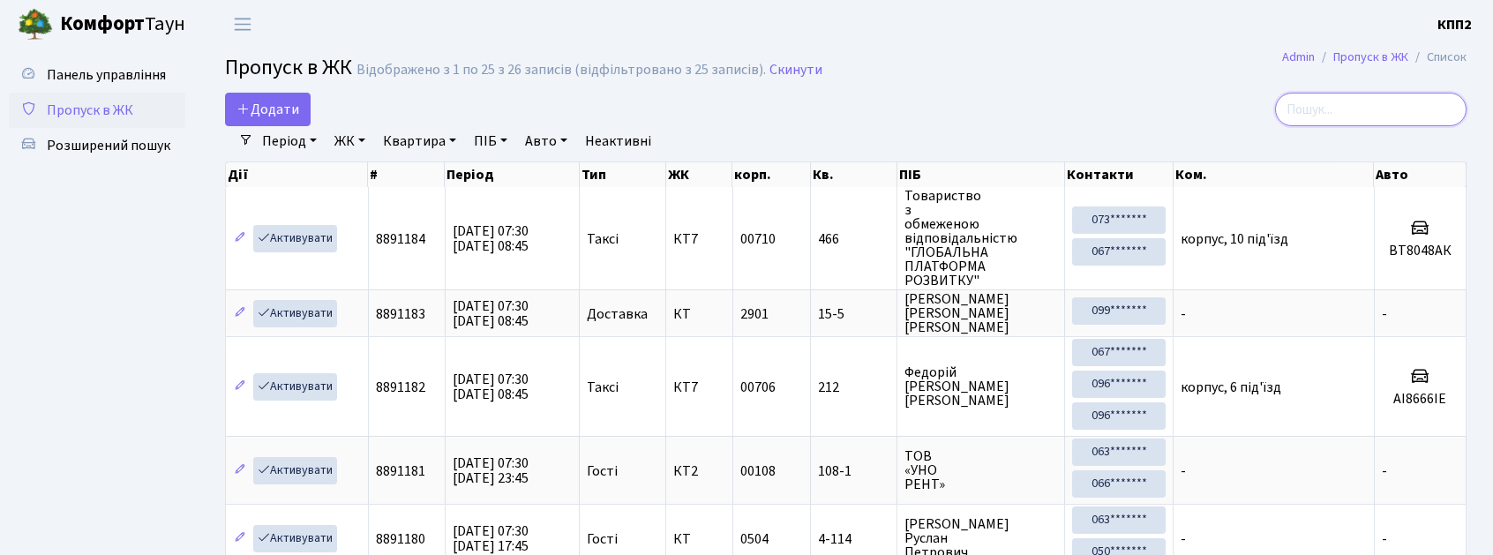
click at [1335, 111] on input "search" at bounding box center [1370, 110] width 191 height 34
type input "5"
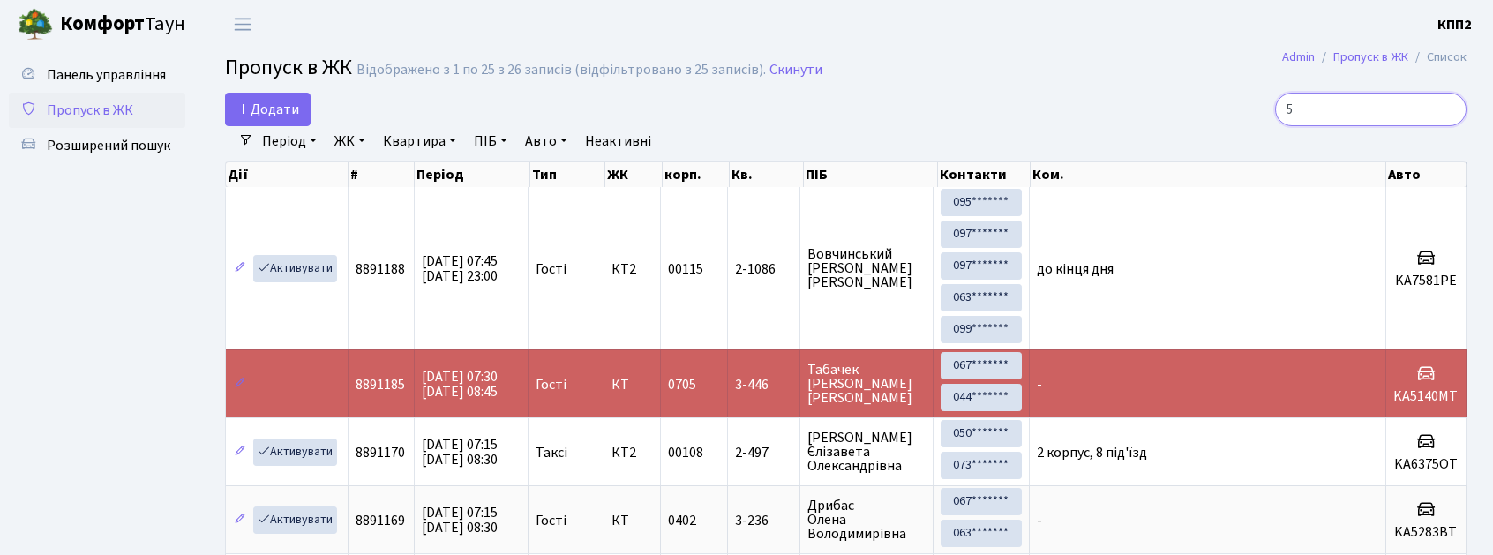
drag, startPoint x: 1449, startPoint y: 111, endPoint x: 1388, endPoint y: 104, distance: 61.3
click at [1448, 111] on input "5" at bounding box center [1370, 110] width 191 height 34
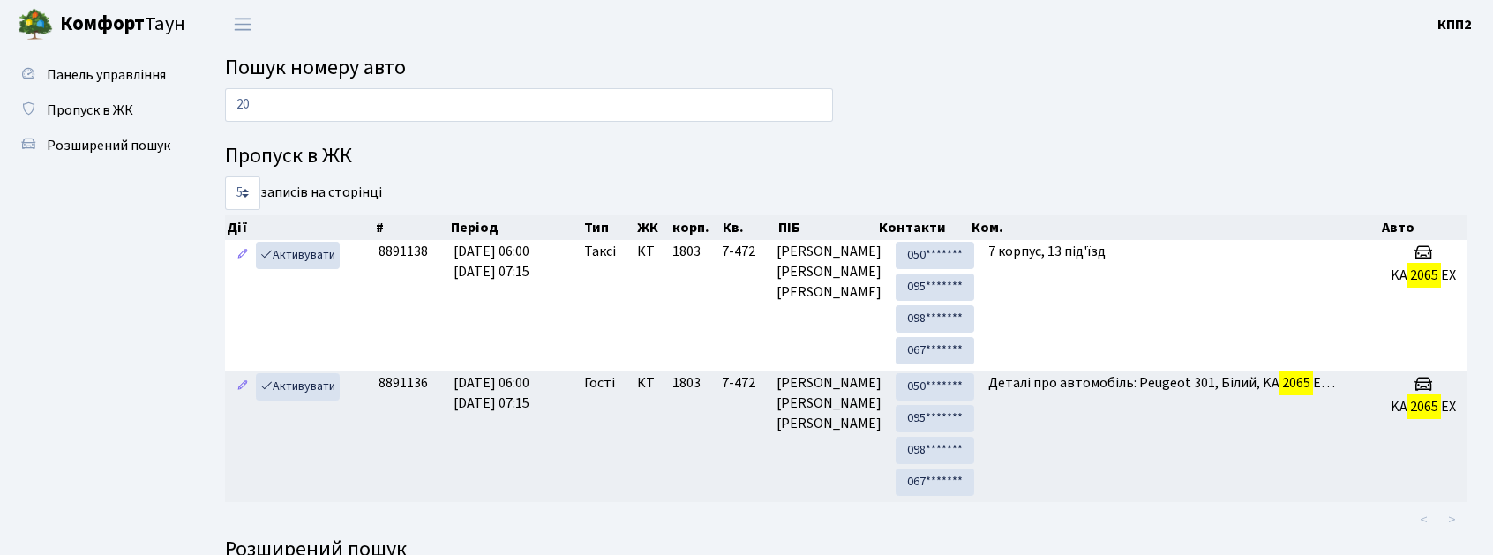
type input "2"
